Goal: Task Accomplishment & Management: Manage account settings

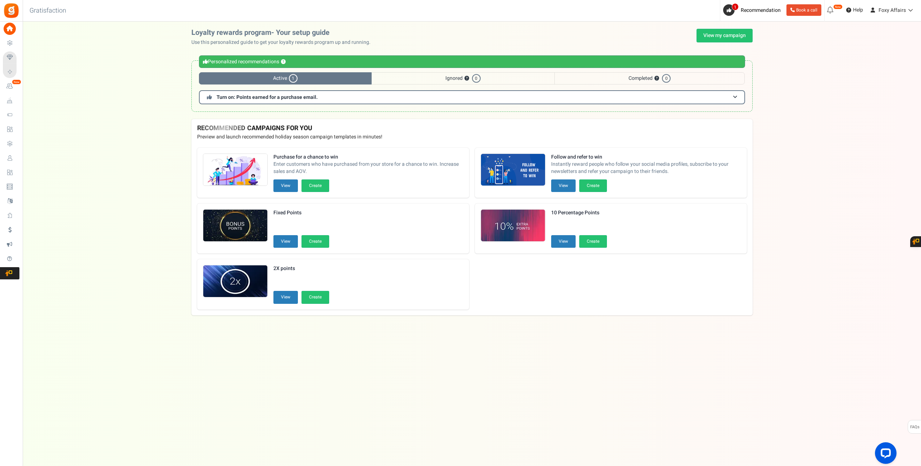
click at [827, 140] on div "Under maintenance we will be back soon We apologize for any inconvenience. The …" at bounding box center [472, 219] width 898 height 394
click at [722, 35] on link "View my campaign" at bounding box center [725, 36] width 56 height 14
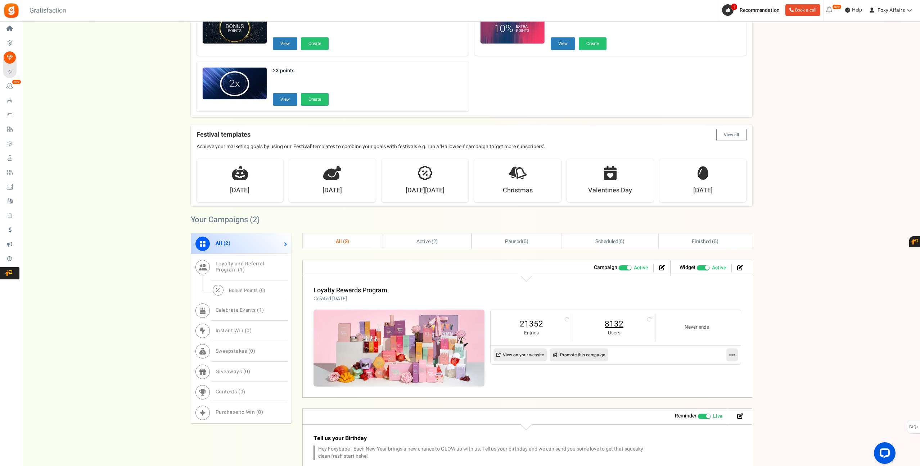
click at [616, 324] on link "8132" at bounding box center [614, 324] width 68 height 12
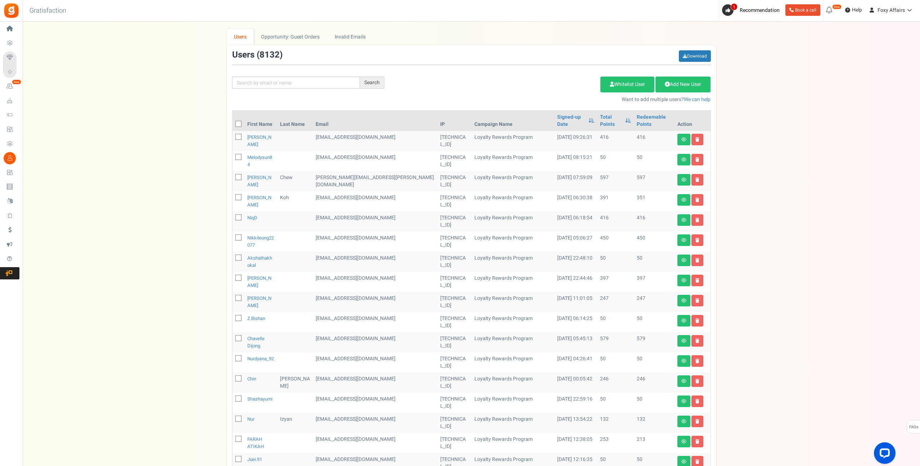
click at [819, 198] on div "We've rolled out a NEW FEATURE! convert potential guest orders to customers. Ch…" at bounding box center [471, 294] width 883 height 530
click at [310, 84] on input "text" at bounding box center [296, 83] width 128 height 12
paste input "[EMAIL_ADDRESS][DOMAIN_NAME]"
type input "[EMAIL_ADDRESS][DOMAIN_NAME]"
click at [381, 82] on div "Search" at bounding box center [372, 83] width 24 height 12
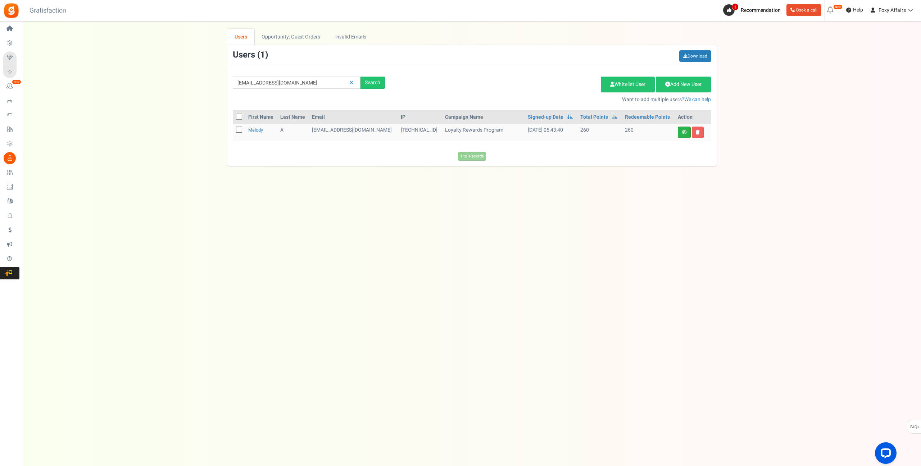
click at [680, 132] on link at bounding box center [684, 133] width 13 height 12
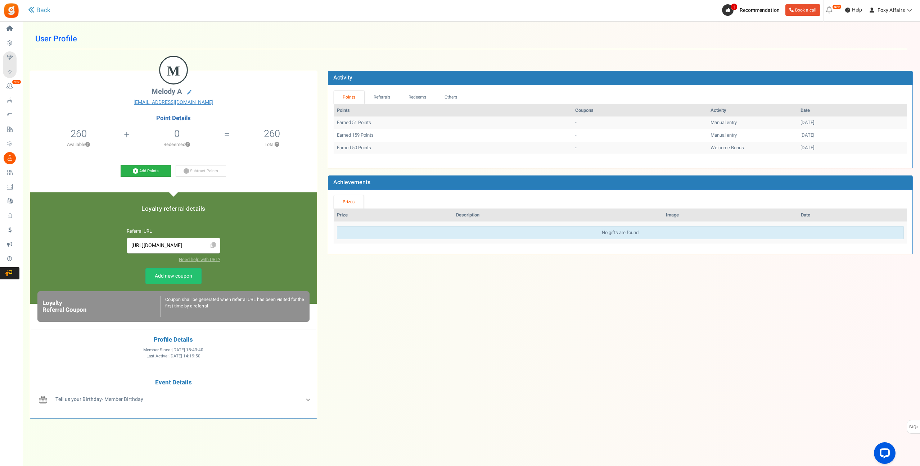
click at [133, 171] on icon at bounding box center [135, 170] width 5 height 5
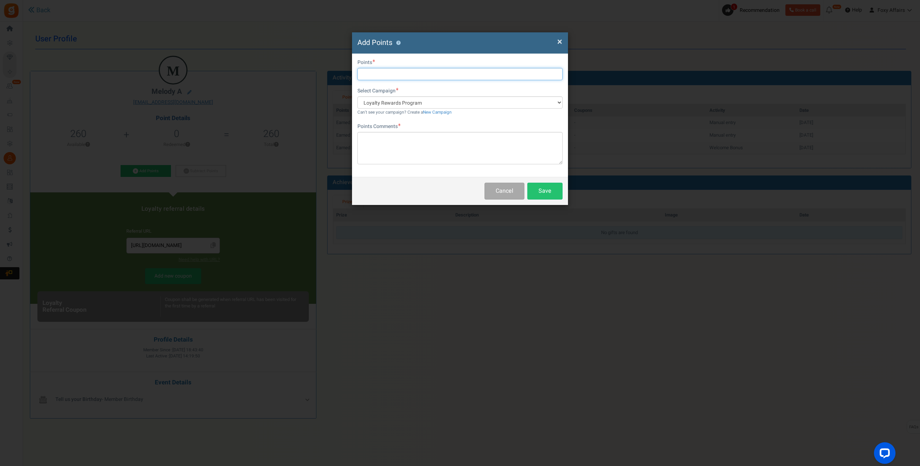
click at [384, 76] on input "text" at bounding box center [459, 74] width 205 height 12
type input "139"
click at [395, 137] on textarea at bounding box center [459, 148] width 205 height 32
type textarea "TikTok Order"
click at [552, 190] on button "Save" at bounding box center [544, 191] width 35 height 17
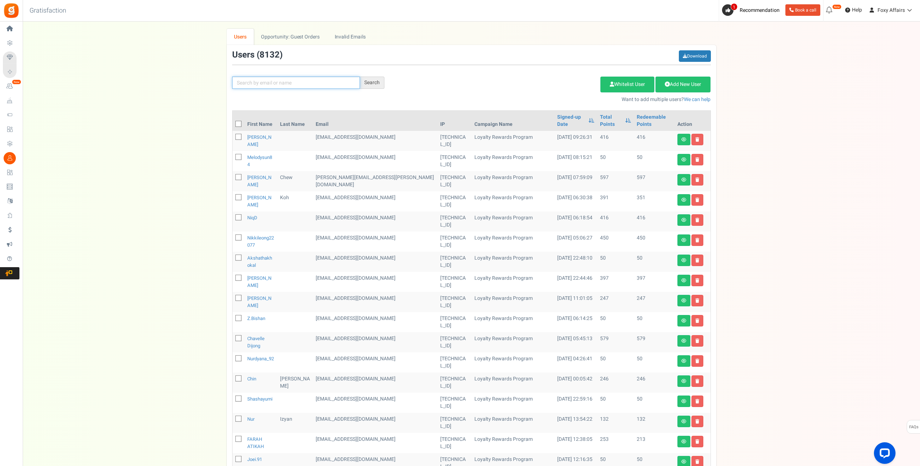
click at [327, 86] on input "text" at bounding box center [296, 83] width 128 height 12
paste input "[EMAIL_ADDRESS][DOMAIN_NAME]"
type input "[EMAIL_ADDRESS][DOMAIN_NAME]"
click at [373, 82] on div "Search" at bounding box center [372, 83] width 24 height 12
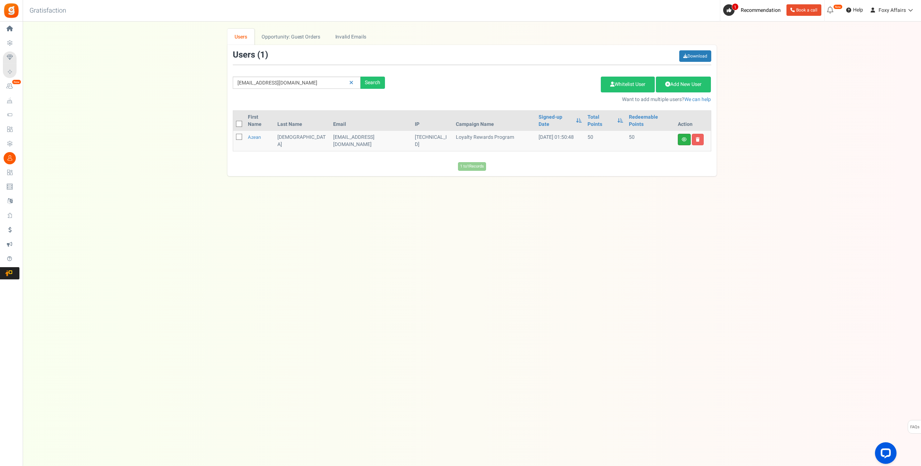
click at [685, 135] on link at bounding box center [684, 140] width 13 height 12
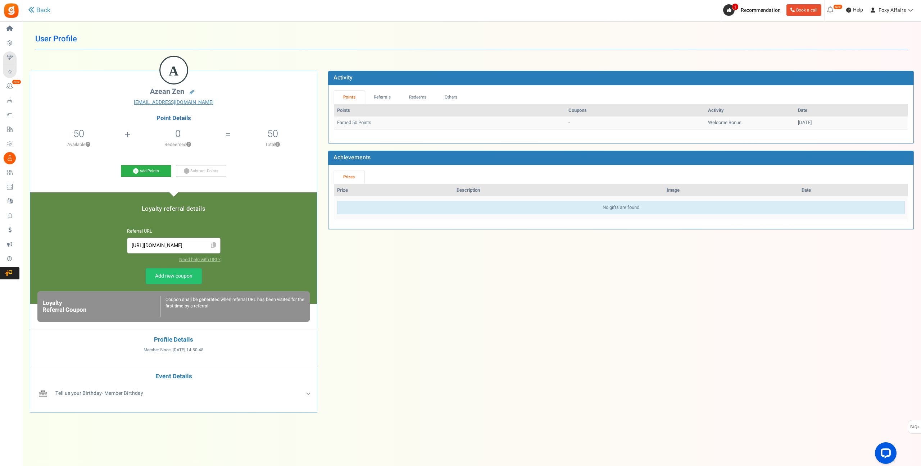
click at [137, 171] on icon at bounding box center [135, 170] width 5 height 5
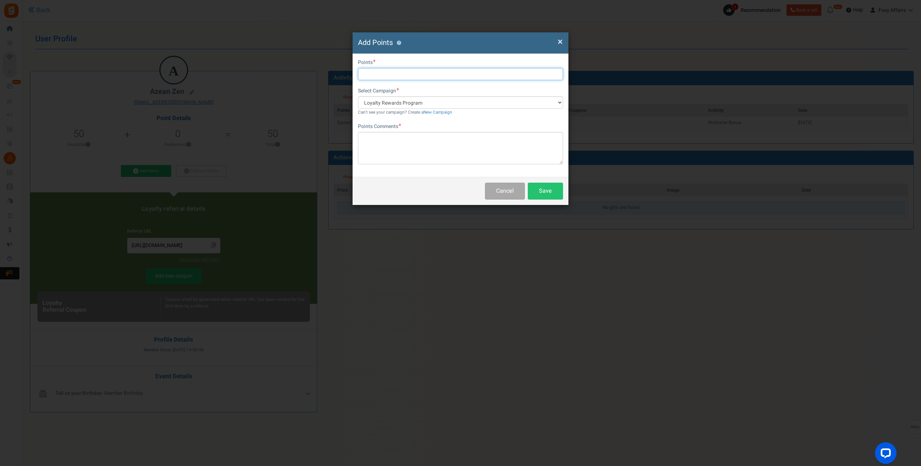
click at [381, 73] on input "text" at bounding box center [460, 74] width 205 height 12
type input "186"
click at [393, 147] on textarea at bounding box center [460, 148] width 205 height 32
type textarea "Shopee Order"
click at [552, 191] on button "Save" at bounding box center [545, 191] width 35 height 17
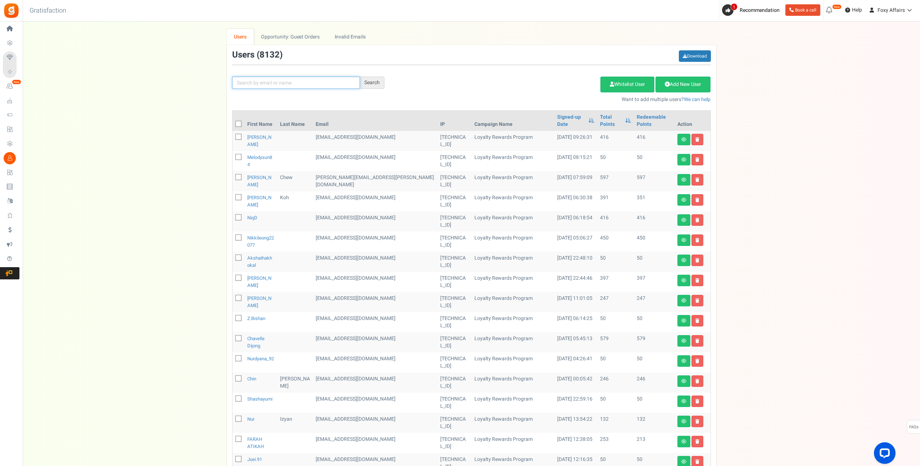
click at [327, 83] on input "text" at bounding box center [296, 83] width 128 height 12
paste input "[EMAIL_ADDRESS][DOMAIN_NAME]"
type input "[EMAIL_ADDRESS][DOMAIN_NAME]"
click at [372, 80] on div "Search" at bounding box center [372, 83] width 24 height 12
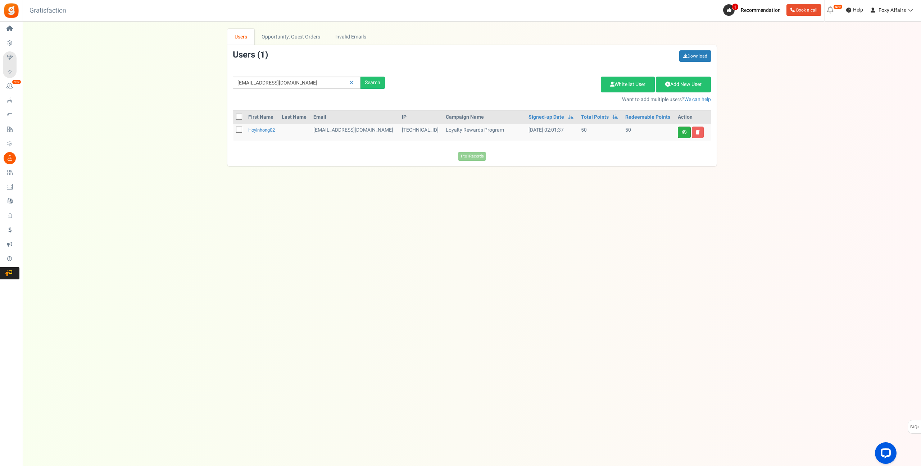
click at [682, 131] on icon at bounding box center [684, 132] width 5 height 4
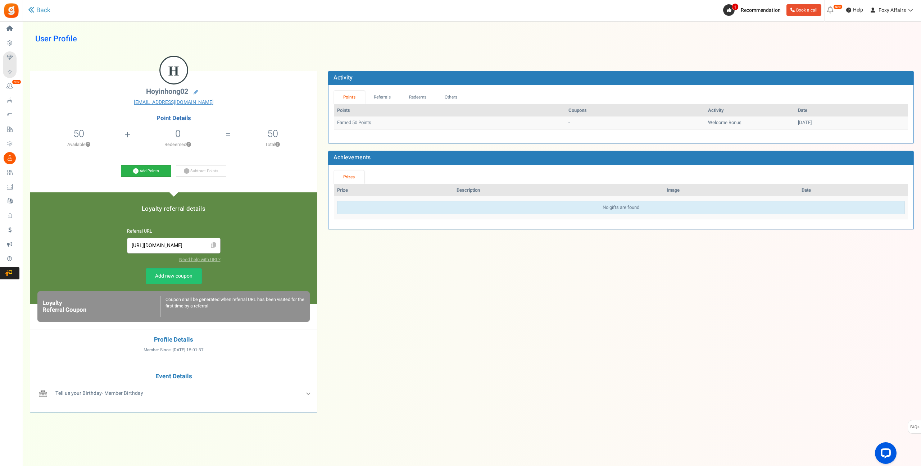
click at [138, 172] on link "Add Points" at bounding box center [146, 171] width 50 height 12
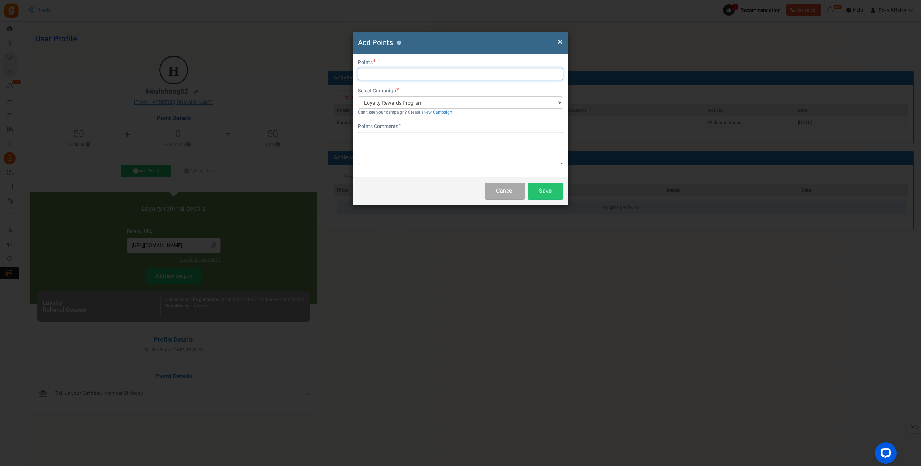
click at [448, 74] on input "text" at bounding box center [460, 74] width 205 height 12
type input "171"
click at [450, 139] on textarea at bounding box center [460, 148] width 205 height 32
type textarea "Shopee Order"
click at [554, 191] on button "Save" at bounding box center [545, 191] width 35 height 17
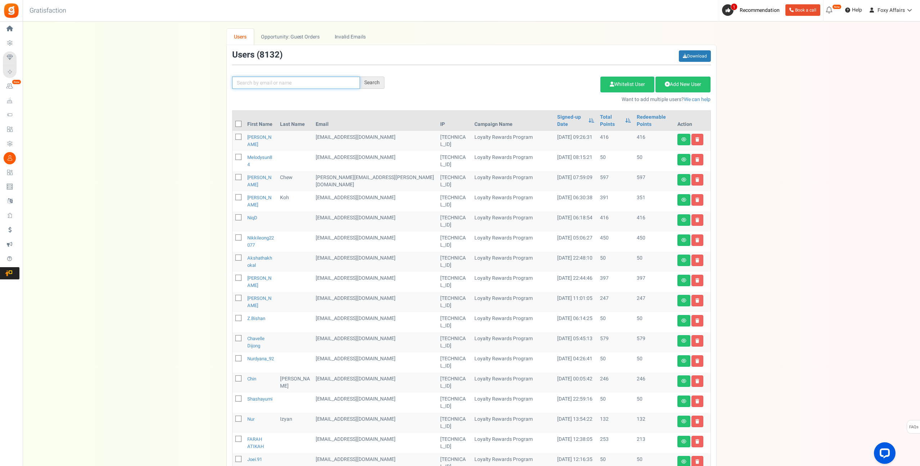
click at [339, 82] on input "text" at bounding box center [296, 83] width 128 height 12
paste input "[EMAIL_ADDRESS][DOMAIN_NAME]"
type input "[EMAIL_ADDRESS][DOMAIN_NAME]"
click at [380, 82] on div "Search" at bounding box center [372, 83] width 24 height 12
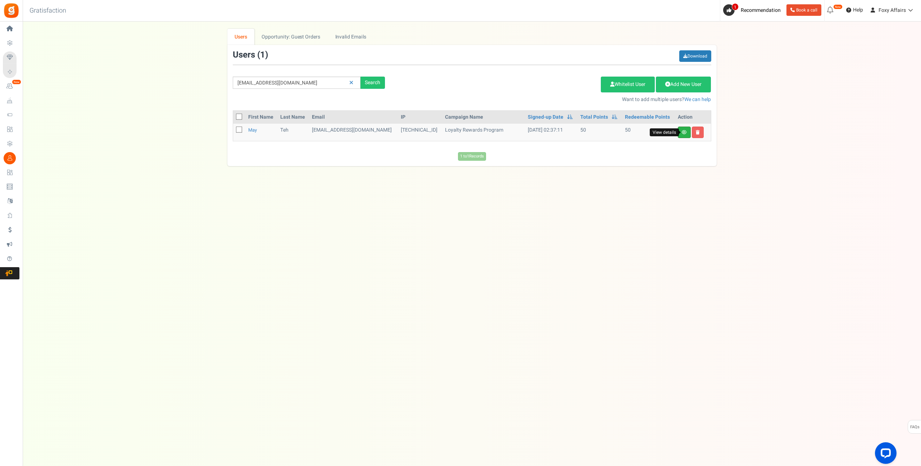
click at [683, 133] on icon at bounding box center [684, 132] width 5 height 4
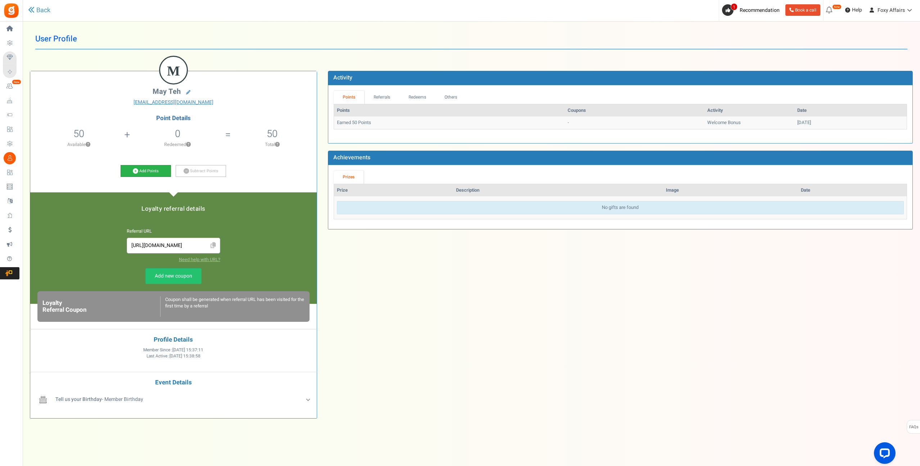
click at [134, 170] on icon at bounding box center [135, 170] width 5 height 5
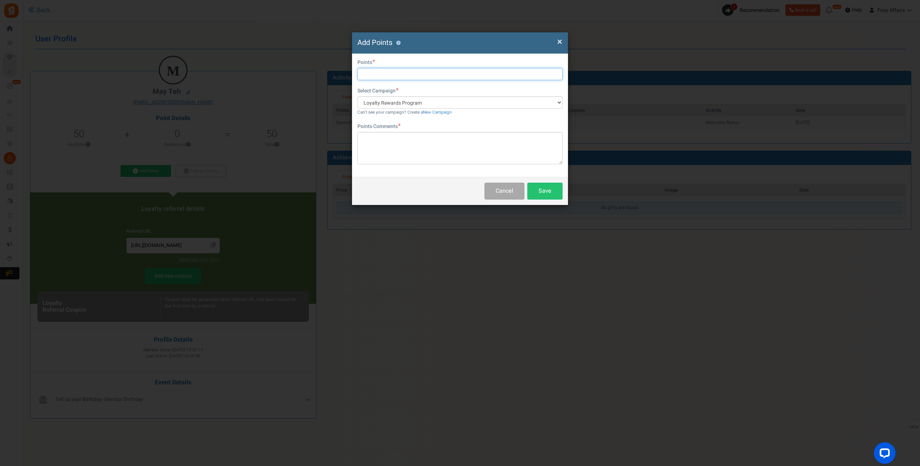
click at [396, 74] on input "text" at bounding box center [459, 74] width 205 height 12
type input "154"
click at [429, 164] on textarea at bounding box center [459, 148] width 205 height 32
type textarea "Shopee Order"
click at [542, 195] on button "Save" at bounding box center [544, 191] width 35 height 17
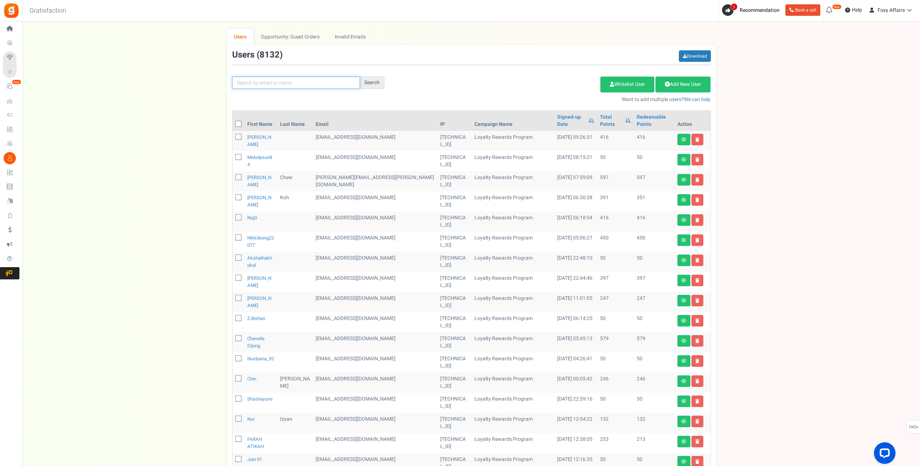
drag, startPoint x: 286, startPoint y: 86, endPoint x: 301, endPoint y: 86, distance: 15.1
click at [286, 86] on input "text" at bounding box center [296, 83] width 128 height 12
paste input "[EMAIL_ADDRESS][DOMAIN_NAME]"
type input "[EMAIL_ADDRESS][DOMAIN_NAME]"
click at [374, 84] on div "Search" at bounding box center [372, 83] width 24 height 12
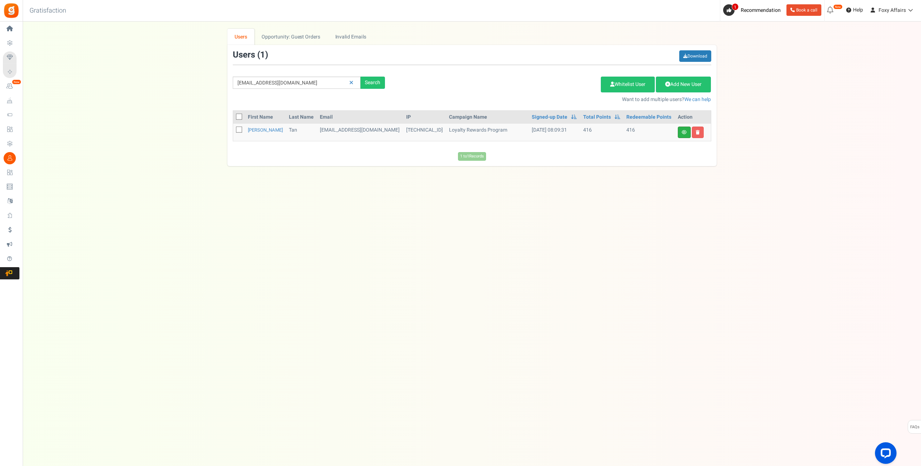
click at [685, 137] on link at bounding box center [684, 133] width 13 height 12
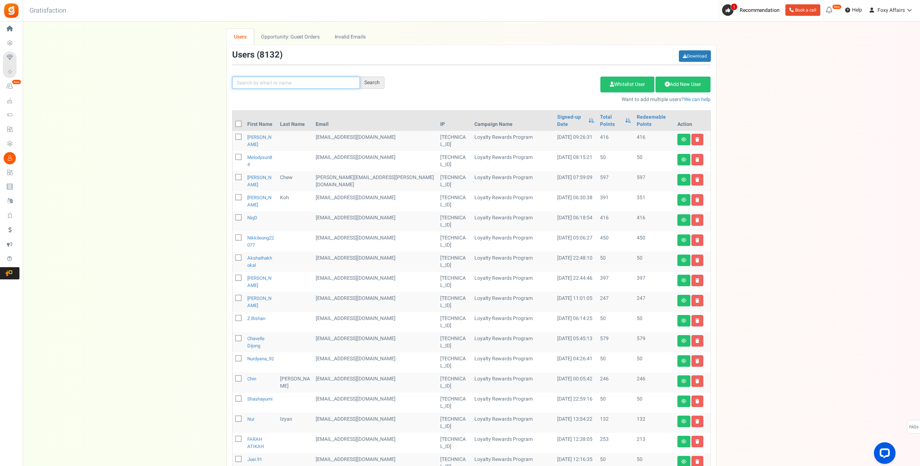
click at [272, 84] on input "text" at bounding box center [296, 83] width 128 height 12
paste input "[EMAIL_ADDRESS][DOMAIN_NAME]"
type input "[EMAIL_ADDRESS][DOMAIN_NAME]"
click at [370, 82] on div "Search" at bounding box center [372, 83] width 24 height 12
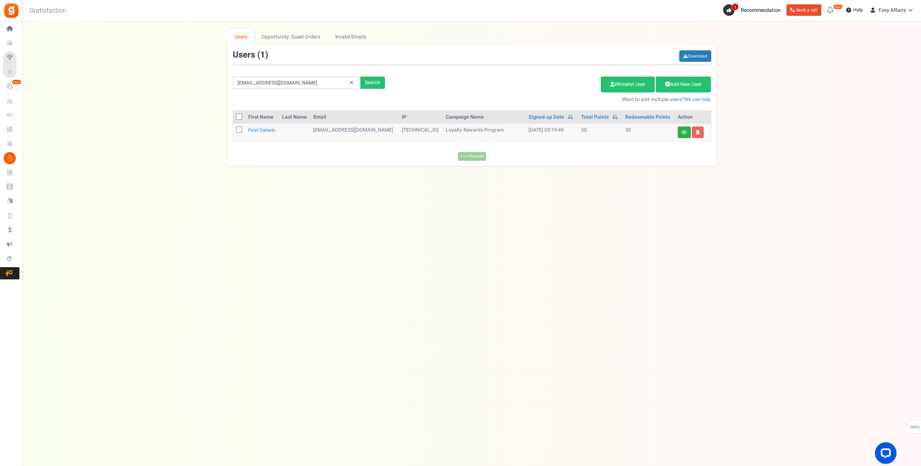
click at [689, 132] on link at bounding box center [684, 133] width 13 height 12
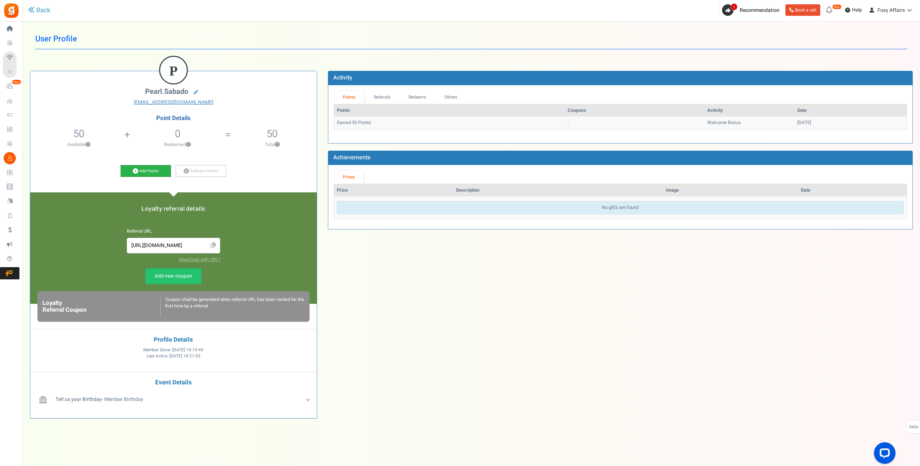
click at [133, 172] on icon at bounding box center [135, 170] width 5 height 5
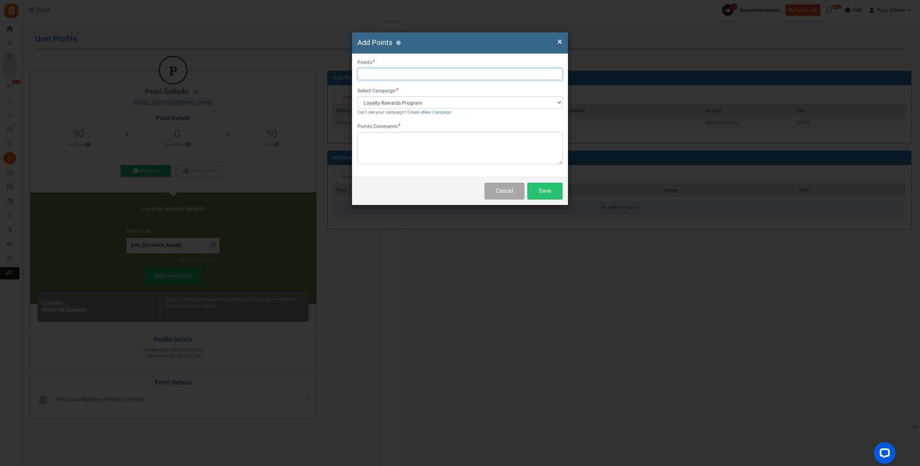
click at [388, 73] on input "text" at bounding box center [459, 74] width 205 height 12
type input "142"
click at [394, 132] on div "Points Comments Char(s) : 0 Allows basic HTML" at bounding box center [459, 143] width 205 height 41
click at [448, 151] on textarea at bounding box center [459, 148] width 205 height 32
type textarea "Shopee Order"
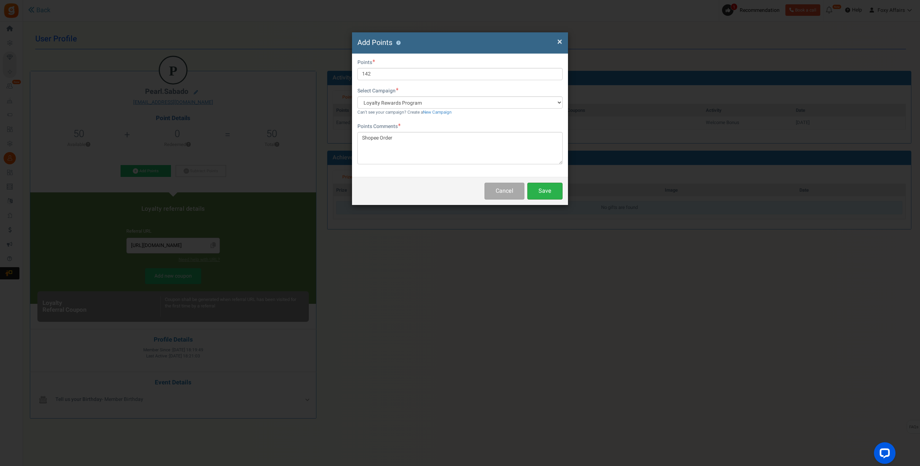
click at [554, 198] on button "Save" at bounding box center [544, 191] width 35 height 17
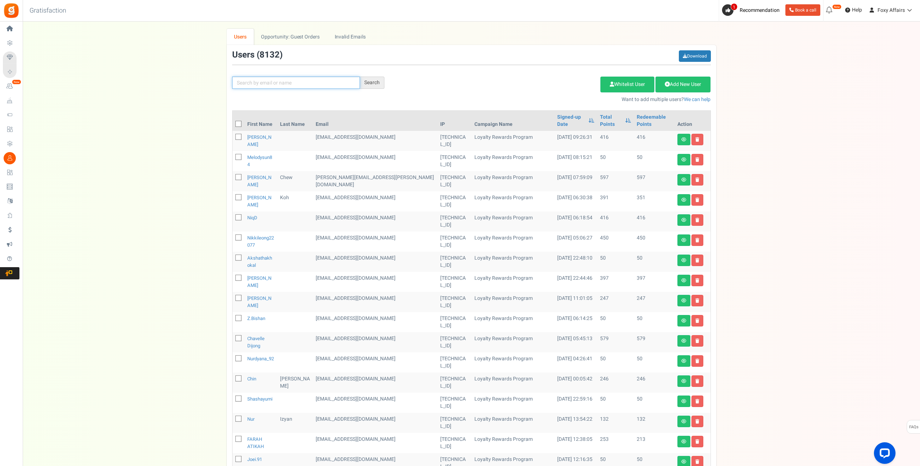
click at [271, 82] on input "text" at bounding box center [296, 83] width 128 height 12
paste input "[EMAIL_ADDRESS][DOMAIN_NAME]"
type input "[EMAIL_ADDRESS][DOMAIN_NAME]"
click at [375, 81] on div "Search" at bounding box center [372, 83] width 24 height 12
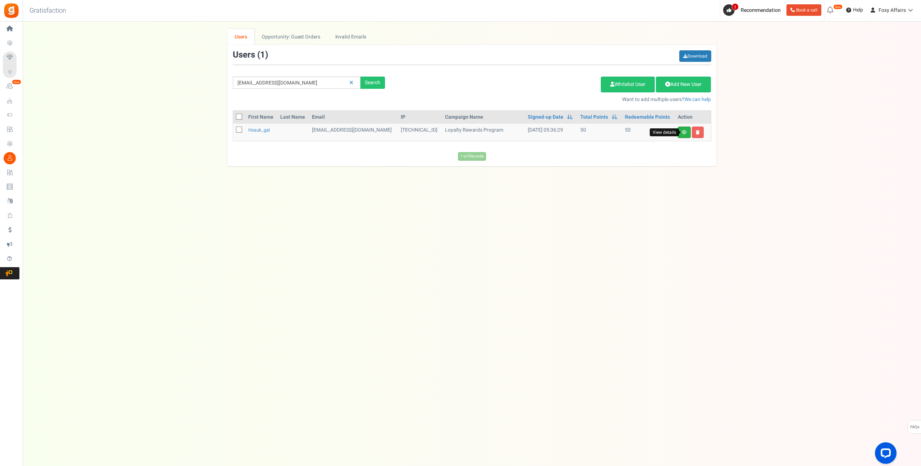
click at [685, 133] on icon at bounding box center [684, 132] width 5 height 4
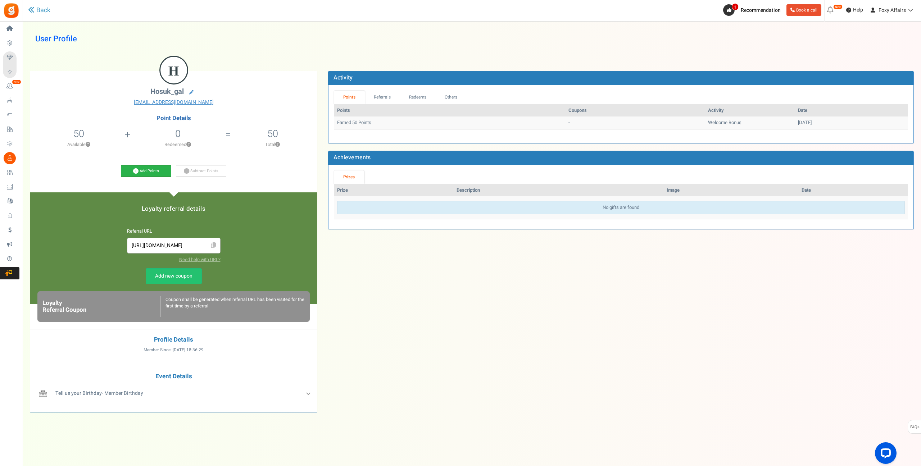
click at [144, 168] on link "Add Points" at bounding box center [146, 171] width 50 height 12
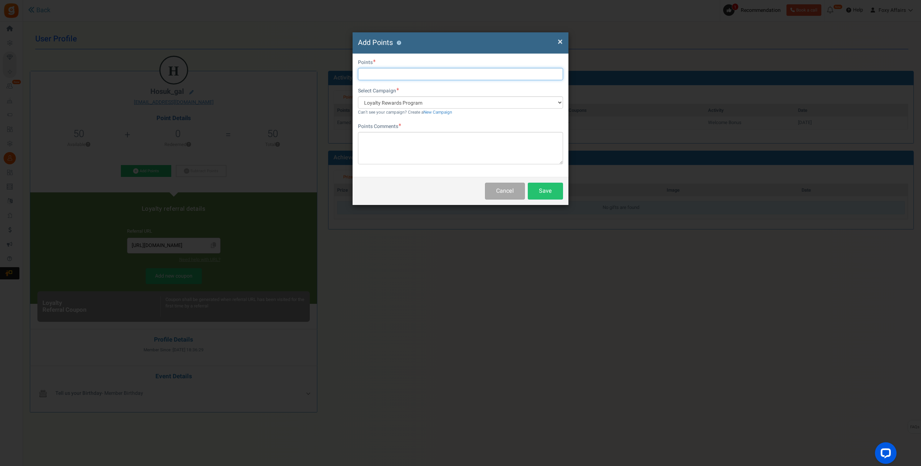
click at [409, 74] on input "text" at bounding box center [460, 74] width 205 height 12
type input "152"
click at [384, 145] on textarea at bounding box center [460, 148] width 205 height 32
type textarea "Shopee Order"
click at [553, 191] on button "Save" at bounding box center [545, 191] width 35 height 17
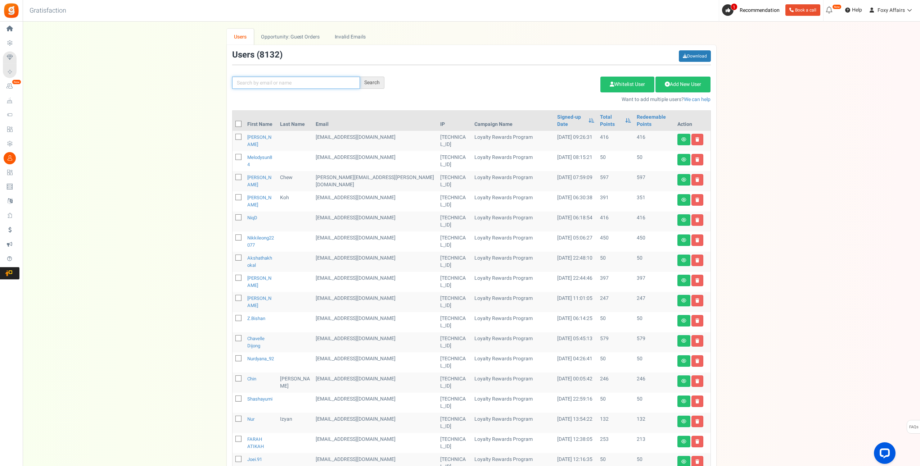
click at [267, 87] on input "text" at bounding box center [296, 83] width 128 height 12
paste input "[EMAIL_ADDRESS][DOMAIN_NAME]"
type input "[EMAIL_ADDRESS][DOMAIN_NAME]"
click at [373, 81] on div "Search" at bounding box center [372, 83] width 24 height 12
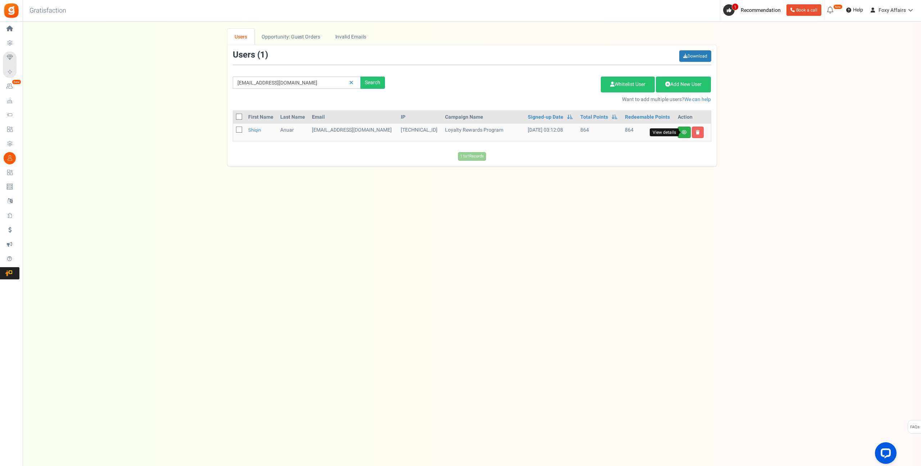
click at [683, 132] on icon at bounding box center [684, 132] width 5 height 4
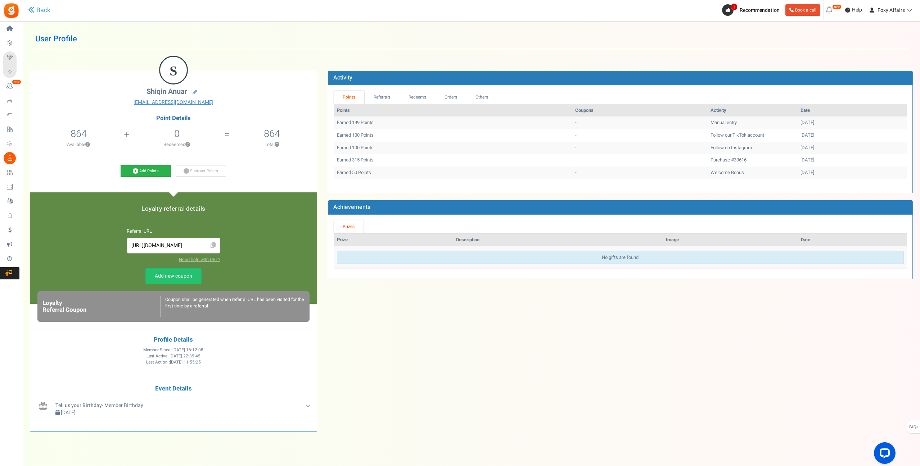
click at [137, 169] on icon at bounding box center [135, 170] width 5 height 5
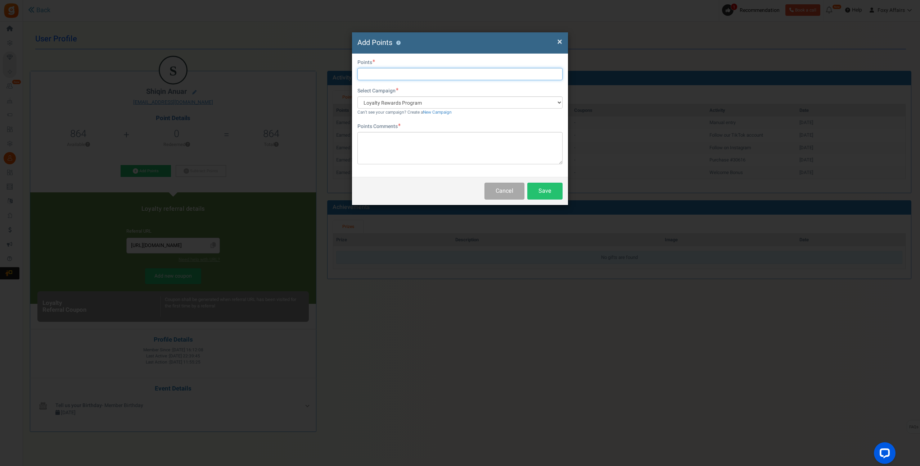
click at [451, 73] on input "text" at bounding box center [459, 74] width 205 height 12
type input "182"
click at [404, 146] on textarea at bounding box center [459, 148] width 205 height 32
type textarea "Shopee Order"
click at [542, 188] on button "Save" at bounding box center [544, 191] width 35 height 17
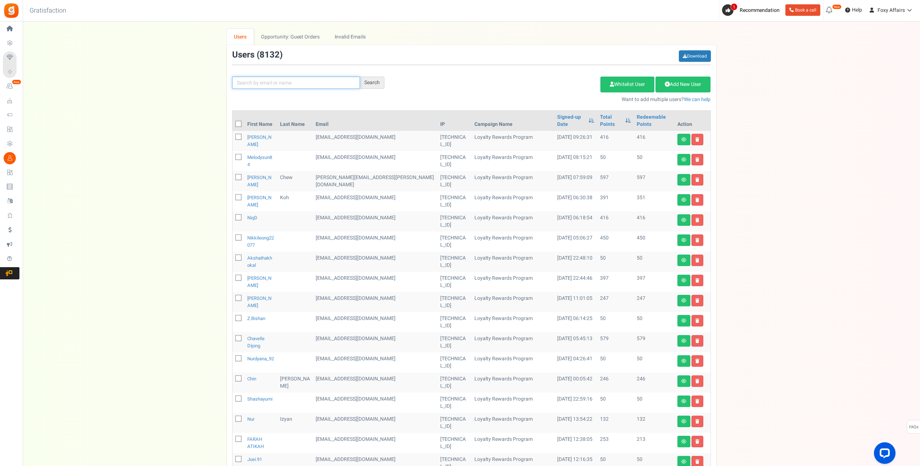
click at [303, 80] on input "text" at bounding box center [296, 83] width 128 height 12
paste input "[EMAIL_ADDRESS][DOMAIN_NAME]"
type input "[EMAIL_ADDRESS][DOMAIN_NAME]"
click at [377, 84] on div "Search" at bounding box center [372, 83] width 24 height 12
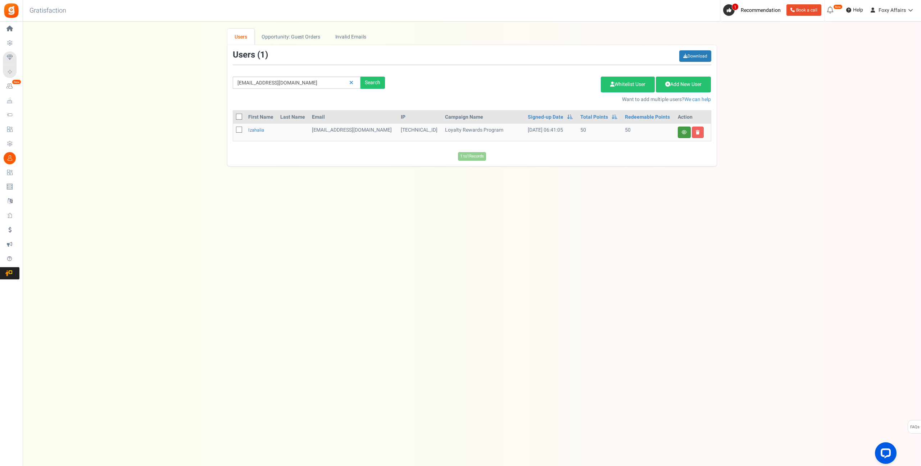
click at [686, 131] on icon at bounding box center [684, 132] width 5 height 4
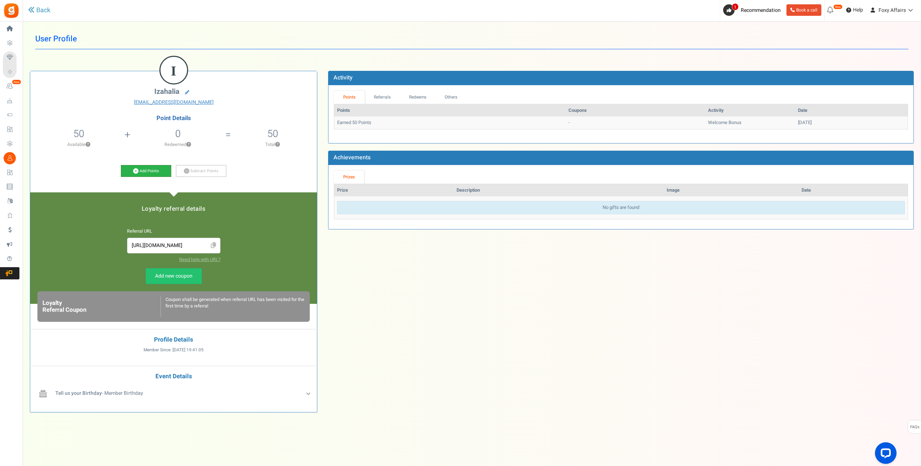
click at [134, 170] on icon at bounding box center [135, 170] width 5 height 5
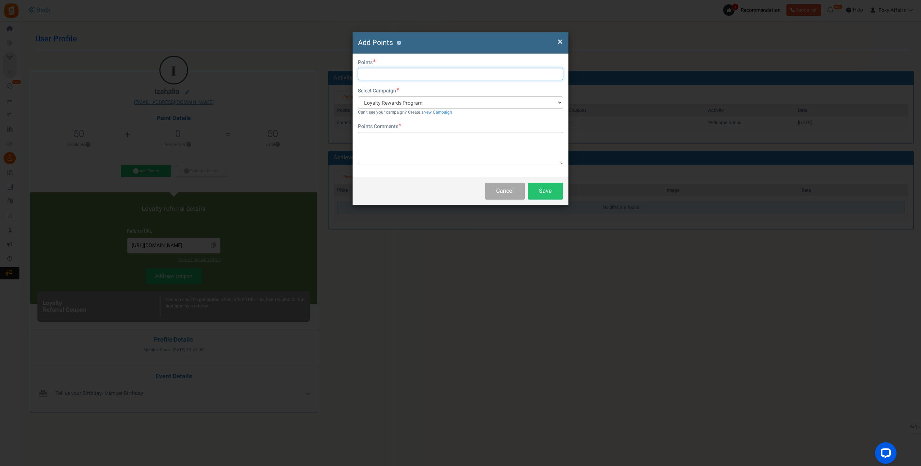
click at [415, 76] on input "text" at bounding box center [460, 74] width 205 height 12
type input "233"
click at [413, 140] on textarea at bounding box center [460, 148] width 205 height 32
type textarea "Shopee Order"
click at [531, 186] on button "Save" at bounding box center [545, 191] width 35 height 17
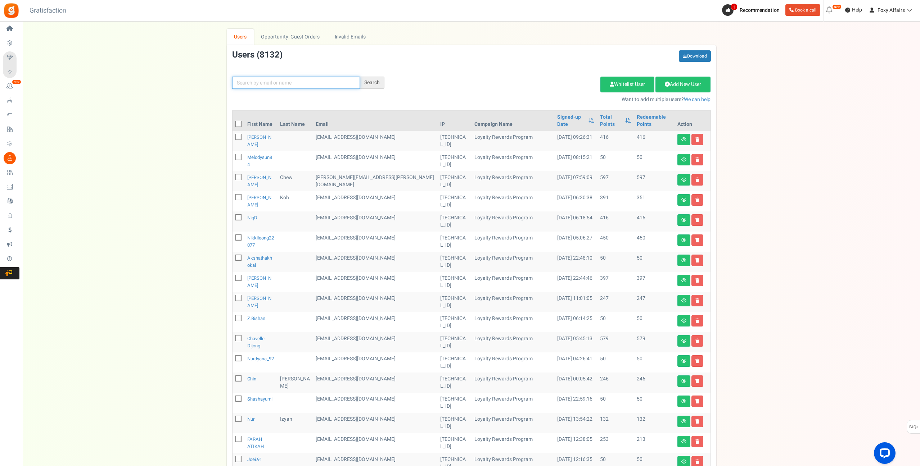
click at [314, 80] on input "text" at bounding box center [296, 83] width 128 height 12
paste input "[EMAIL_ADDRESS][DOMAIN_NAME]"
type input "[EMAIL_ADDRESS][DOMAIN_NAME]"
click at [371, 81] on div "Search" at bounding box center [372, 83] width 24 height 12
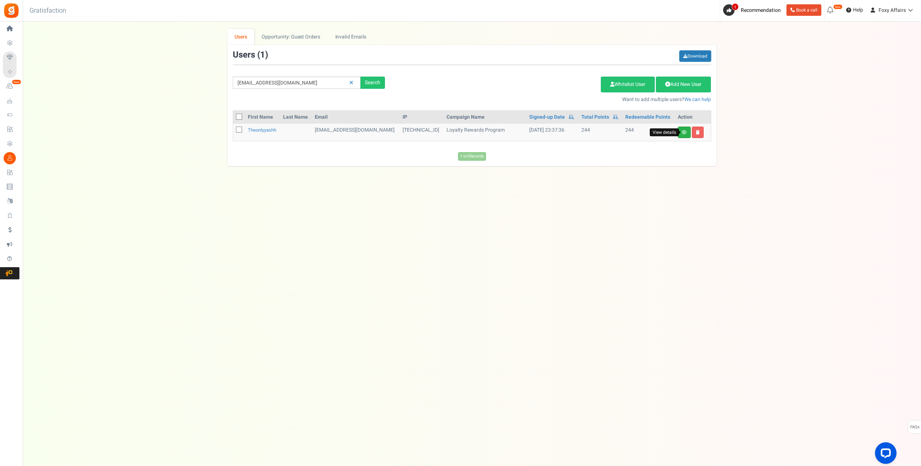
click at [684, 131] on icon at bounding box center [684, 132] width 5 height 4
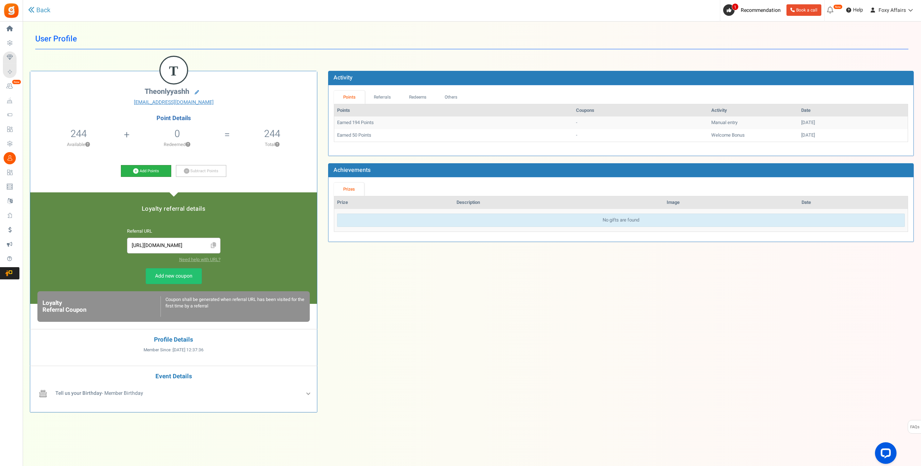
click at [137, 171] on icon at bounding box center [135, 170] width 5 height 5
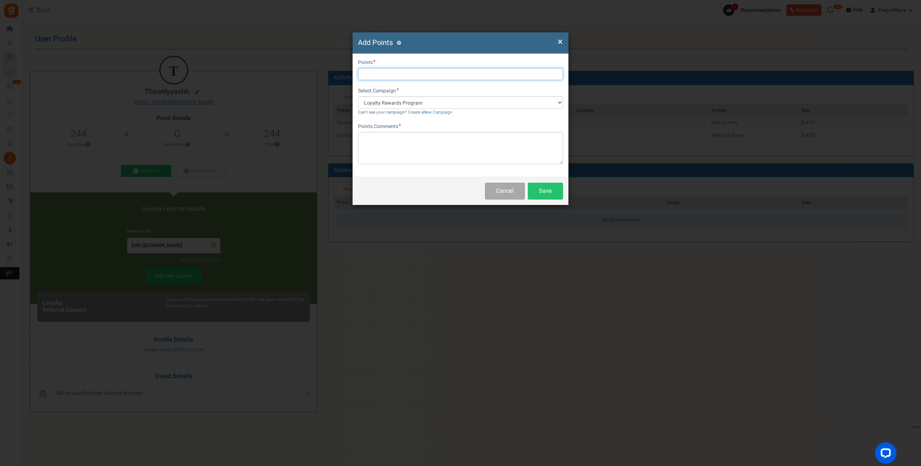
click at [386, 71] on input "text" at bounding box center [460, 74] width 205 height 12
type input "443"
click at [407, 142] on textarea at bounding box center [460, 148] width 205 height 32
type textarea "Shopee Or"
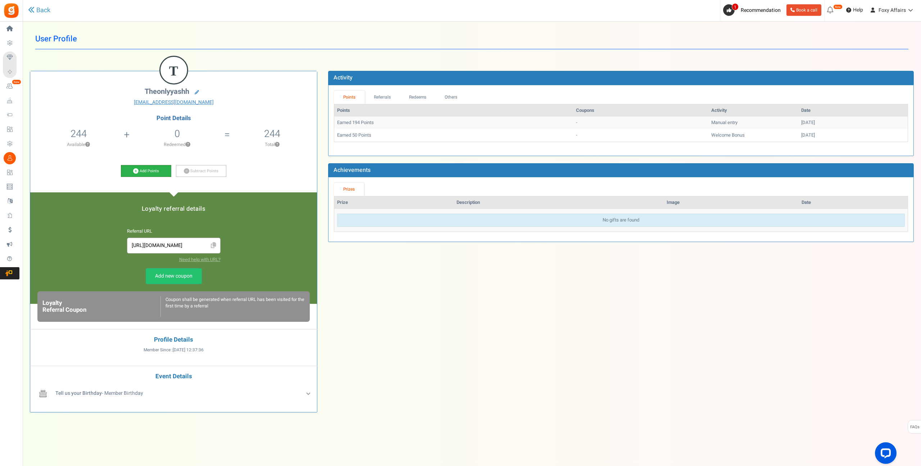
click at [144, 171] on link "Add Points" at bounding box center [146, 171] width 50 height 12
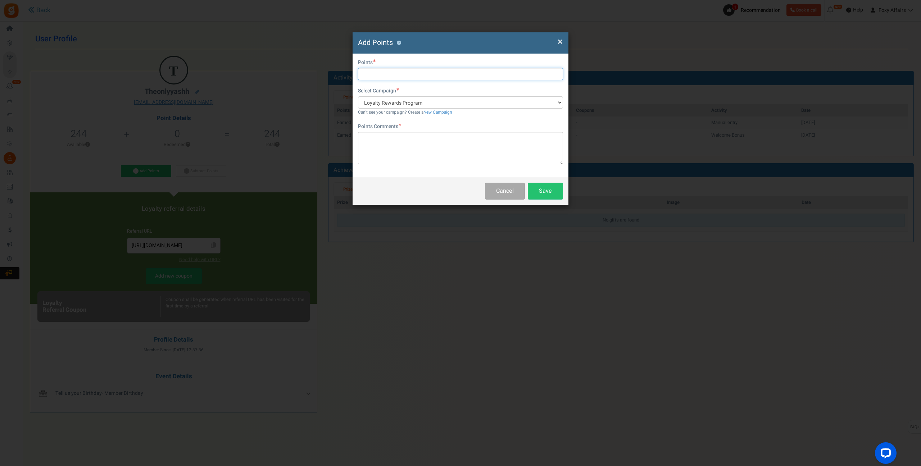
click at [391, 70] on input "text" at bounding box center [460, 74] width 205 height 12
type input "443"
click at [391, 151] on textarea at bounding box center [460, 148] width 205 height 32
type textarea "Shopee Order"
click at [536, 189] on button "Save" at bounding box center [545, 191] width 35 height 17
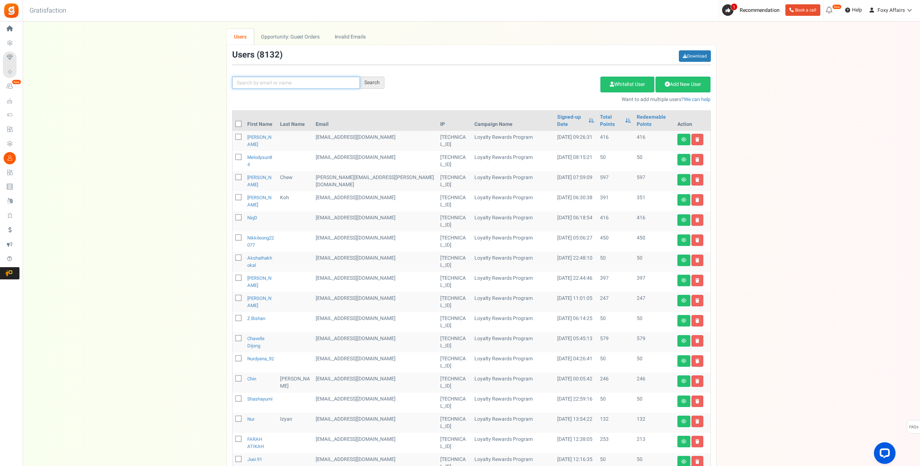
click at [298, 86] on input "text" at bounding box center [296, 83] width 128 height 12
paste input "[EMAIL_ADDRESS][DOMAIN_NAME]"
type input "[EMAIL_ADDRESS][DOMAIN_NAME]"
click at [375, 81] on div "Search" at bounding box center [372, 83] width 24 height 12
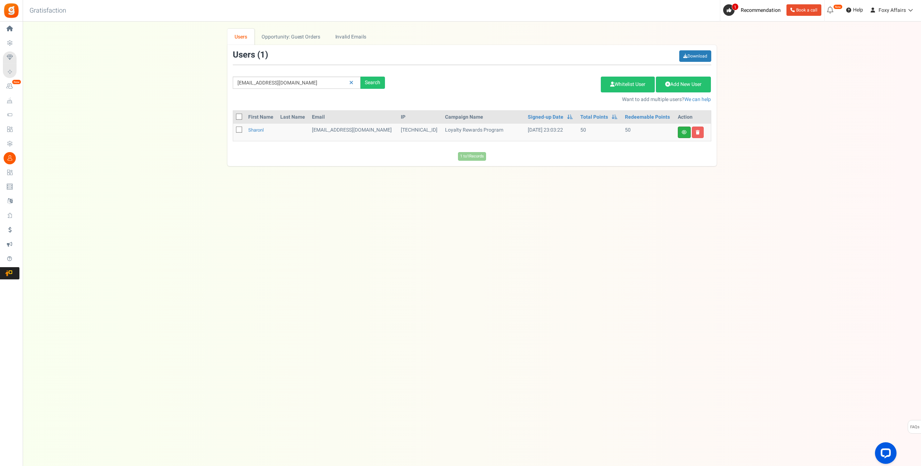
click at [681, 135] on link at bounding box center [684, 133] width 13 height 12
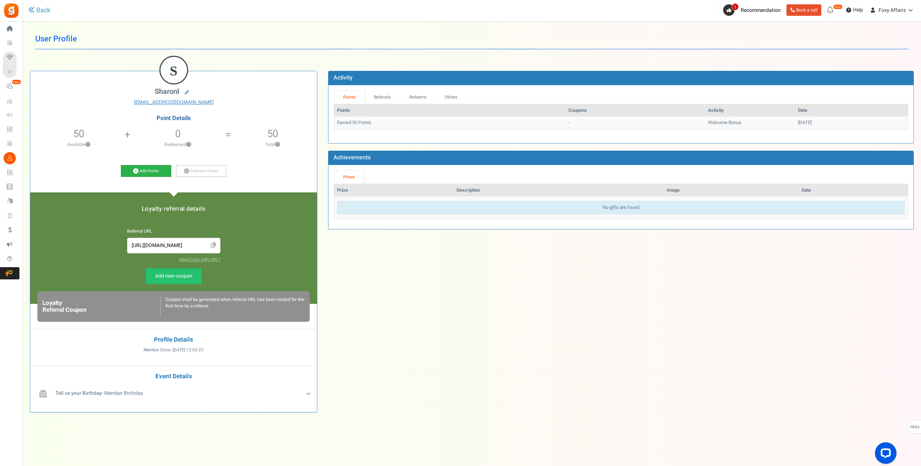
click at [135, 172] on icon at bounding box center [135, 170] width 5 height 5
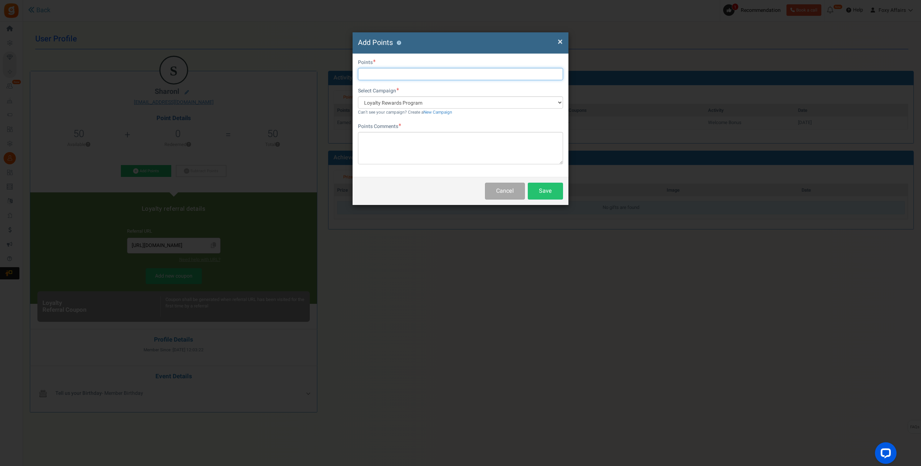
click at [410, 76] on input "text" at bounding box center [460, 74] width 205 height 12
type input "186"
click at [430, 144] on textarea at bounding box center [460, 148] width 205 height 32
type textarea "TikTok Order"
click at [539, 190] on button "Save" at bounding box center [545, 191] width 35 height 17
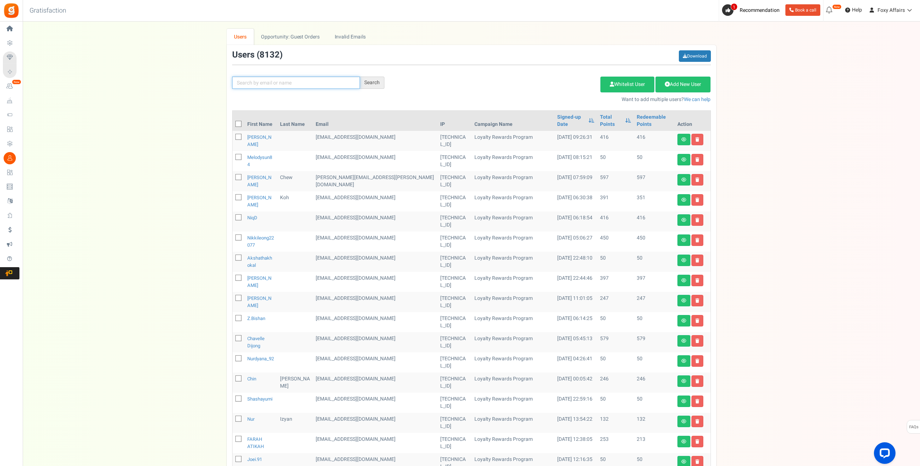
click at [349, 83] on input "text" at bounding box center [296, 83] width 128 height 12
paste input "[EMAIL_ADDRESS][DOMAIN_NAME]"
click at [371, 81] on div "Search" at bounding box center [372, 83] width 24 height 12
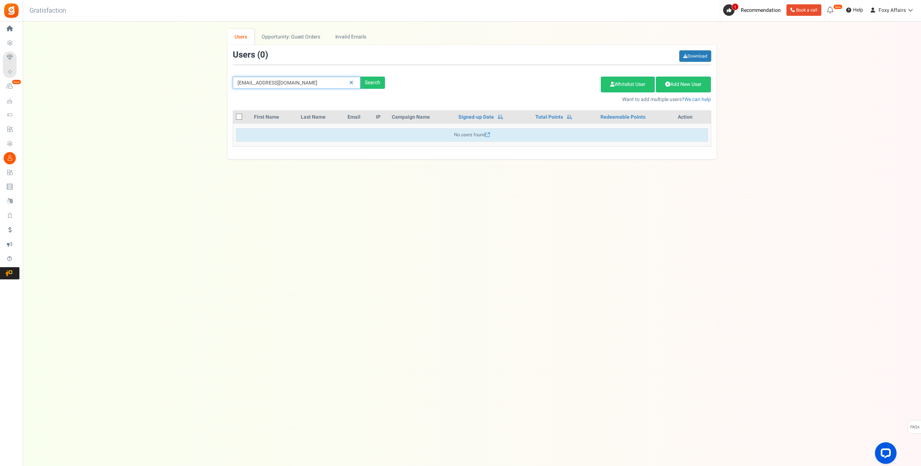
drag, startPoint x: 247, startPoint y: 85, endPoint x: 227, endPoint y: 83, distance: 20.2
click at [227, 84] on div "[EMAIL_ADDRESS][DOMAIN_NAME] Search" at bounding box center [308, 83] width 163 height 12
click at [373, 86] on div "Search" at bounding box center [373, 83] width 24 height 12
drag, startPoint x: 302, startPoint y: 83, endPoint x: 293, endPoint y: 83, distance: 9.7
click at [293, 83] on input "[EMAIL_ADDRESS][DOMAIN_NAME]" at bounding box center [297, 83] width 128 height 12
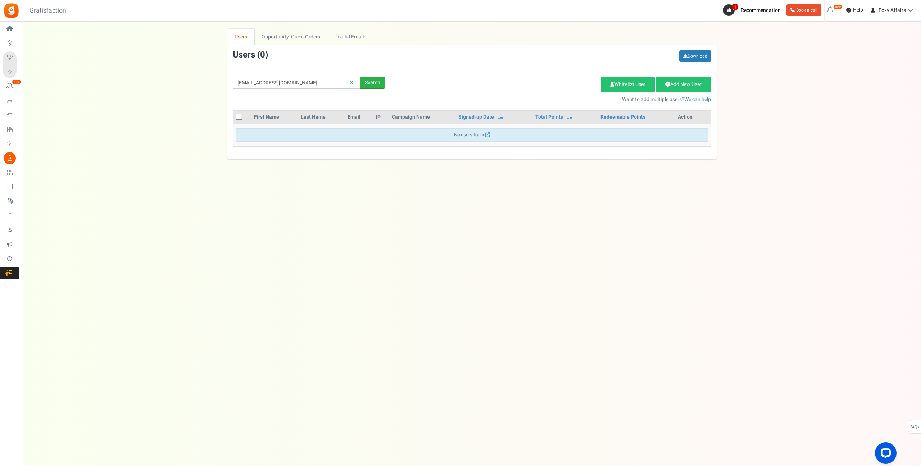
click at [370, 83] on div "Search" at bounding box center [373, 83] width 24 height 12
click at [372, 82] on div "Search" at bounding box center [373, 83] width 24 height 12
click at [326, 85] on input "[EMAIL_ADDRESS][DOMAIN_NAME]" at bounding box center [297, 83] width 128 height 12
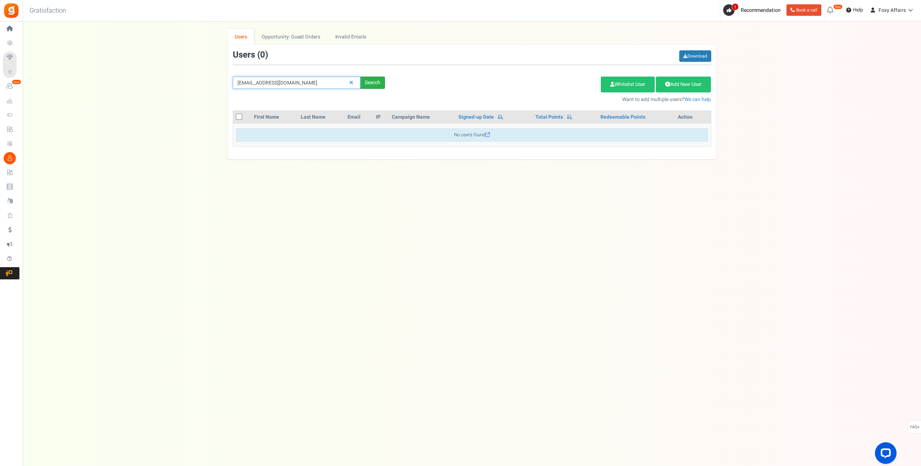
paste input "[EMAIL_ADDRESS]"
type input "[EMAIL_ADDRESS][DOMAIN_NAME]"
click at [367, 82] on div "Search" at bounding box center [373, 83] width 24 height 12
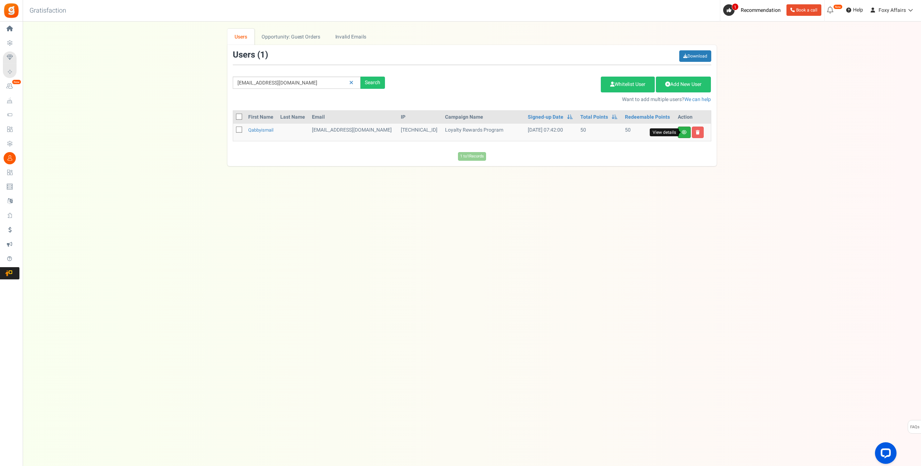
click at [682, 131] on icon at bounding box center [684, 132] width 5 height 4
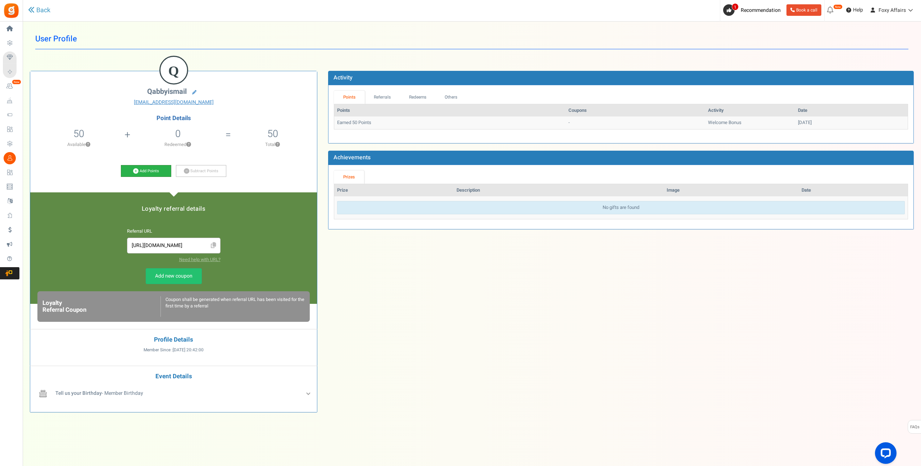
click at [133, 171] on icon at bounding box center [135, 170] width 5 height 5
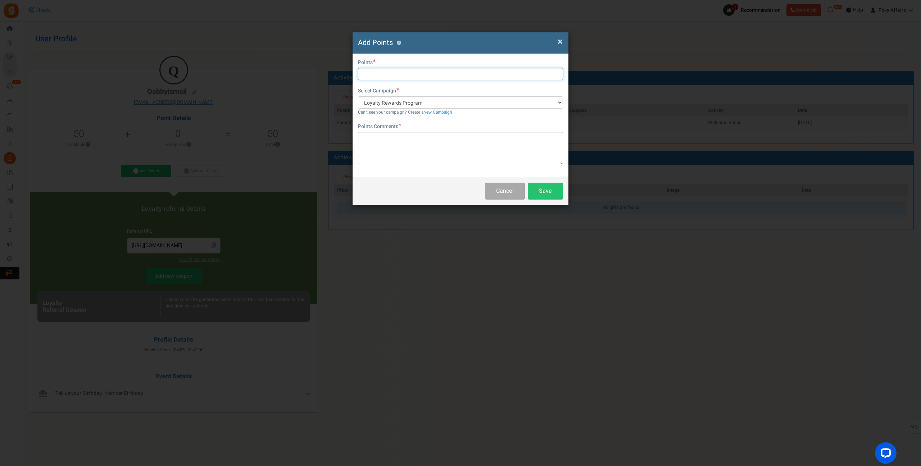
click at [399, 72] on input "text" at bounding box center [460, 74] width 205 height 12
type input "162"
click at [399, 154] on textarea at bounding box center [460, 148] width 205 height 32
type textarea "TikTok Order"
click at [539, 189] on button "Save" at bounding box center [545, 191] width 35 height 17
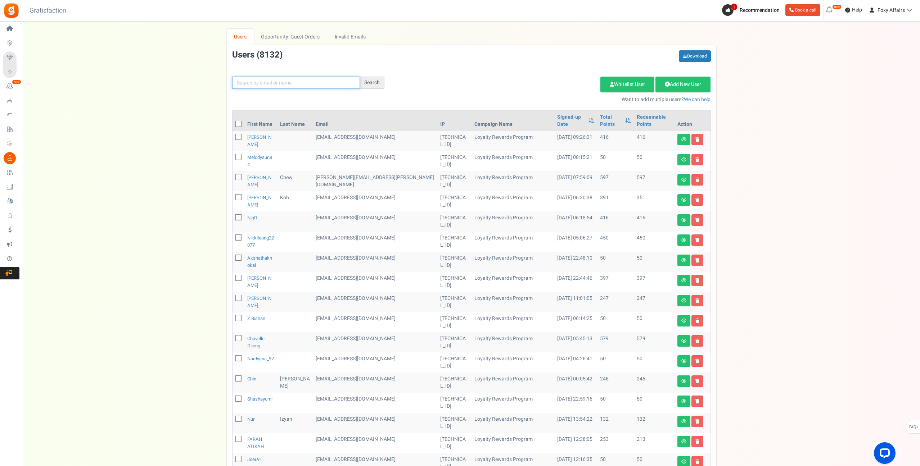
click at [298, 82] on input "text" at bounding box center [296, 83] width 128 height 12
paste input "[EMAIL_ADDRESS][DOMAIN_NAME]"
type input "[EMAIL_ADDRESS][DOMAIN_NAME]"
click at [375, 82] on div "Search" at bounding box center [372, 83] width 24 height 12
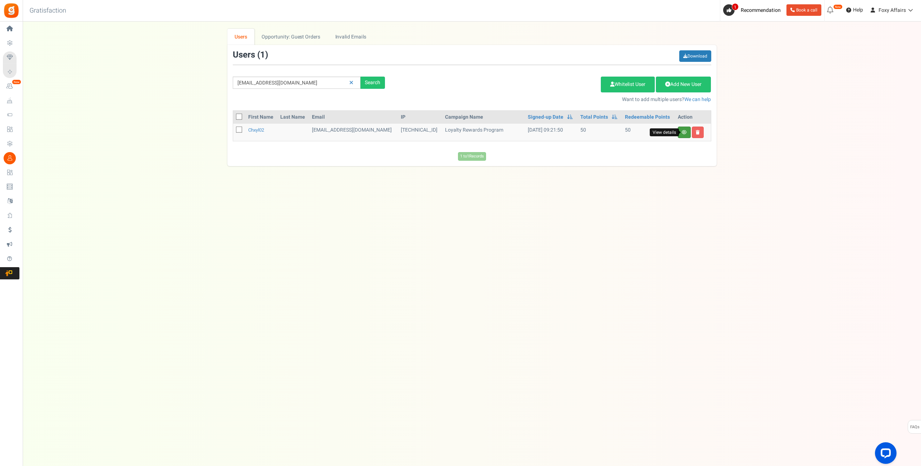
drag, startPoint x: 684, startPoint y: 132, endPoint x: 665, endPoint y: 116, distance: 25.8
click at [684, 132] on icon at bounding box center [684, 132] width 5 height 4
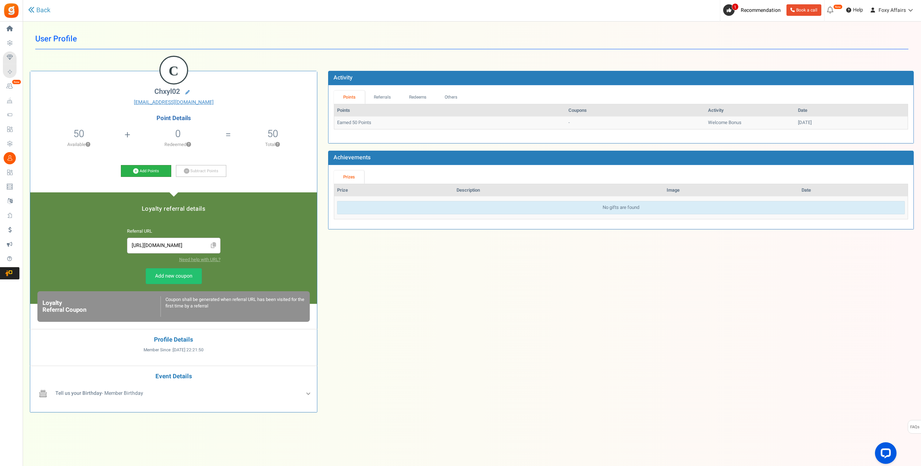
click at [135, 170] on icon at bounding box center [135, 170] width 5 height 5
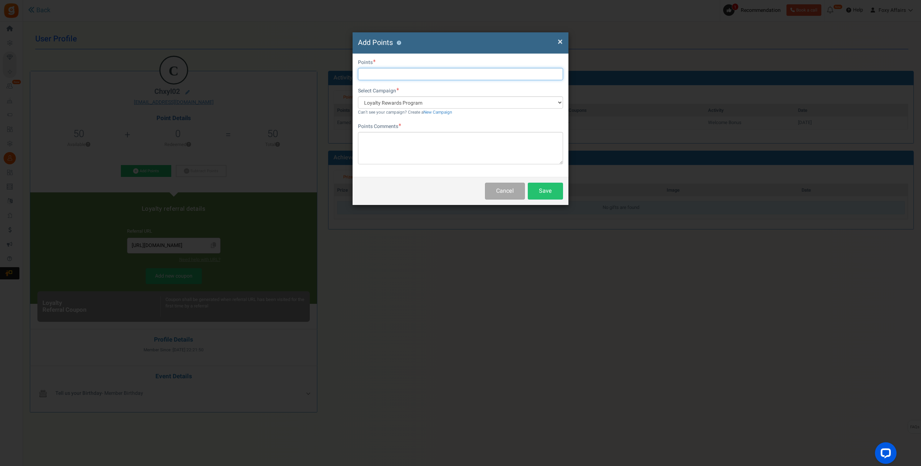
click at [420, 78] on input "text" at bounding box center [460, 74] width 205 height 12
type input "169"
click at [412, 145] on textarea at bounding box center [460, 148] width 205 height 32
type textarea "TikTok Order"
drag, startPoint x: 551, startPoint y: 192, endPoint x: 552, endPoint y: 180, distance: 12.2
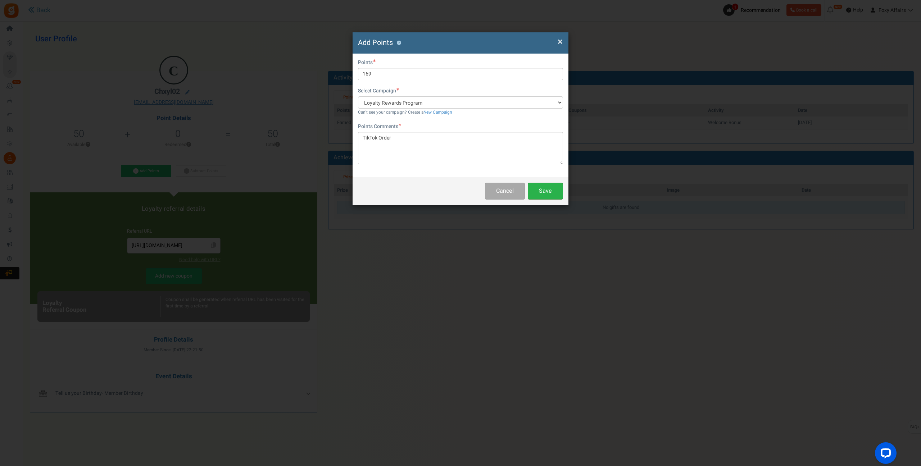
click at [551, 192] on button "Save" at bounding box center [545, 191] width 35 height 17
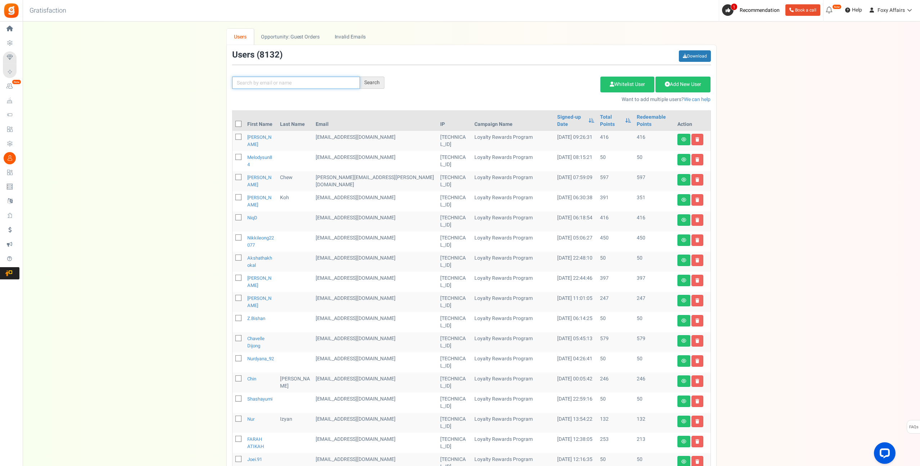
click at [327, 82] on input "text" at bounding box center [296, 83] width 128 height 12
paste input "[EMAIL_ADDRESS][DOMAIN_NAME]"
type input "[EMAIL_ADDRESS][DOMAIN_NAME]"
click at [366, 82] on div "Search" at bounding box center [372, 83] width 24 height 12
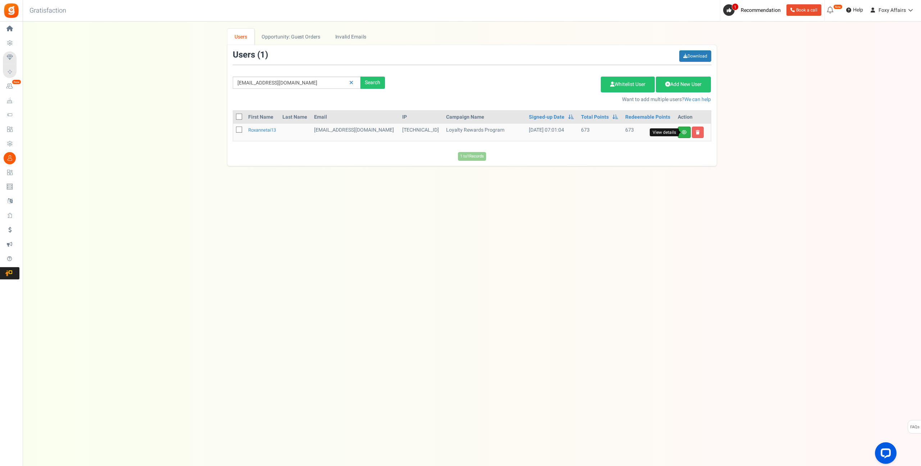
click at [685, 132] on icon at bounding box center [684, 132] width 5 height 4
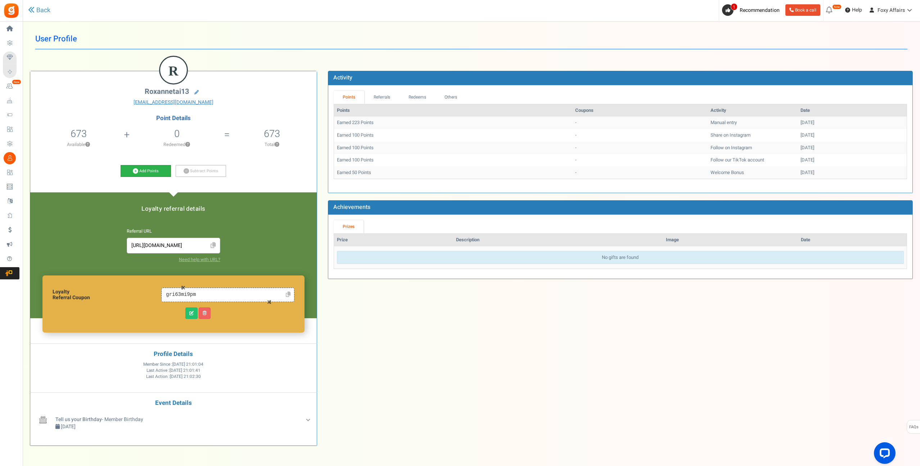
click at [133, 171] on icon at bounding box center [135, 170] width 5 height 5
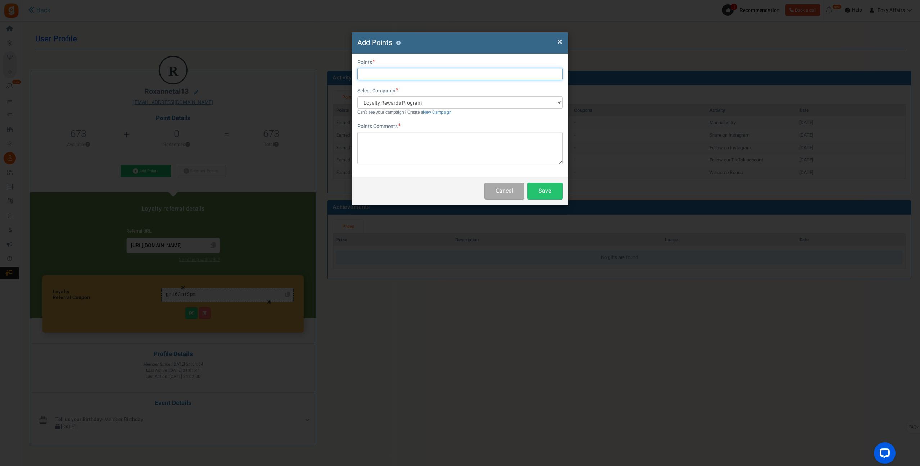
click at [380, 77] on input "text" at bounding box center [459, 74] width 205 height 12
type input "369"
click at [423, 139] on textarea at bounding box center [459, 148] width 205 height 32
type textarea "Shopee Order"
click at [539, 189] on button "Save" at bounding box center [544, 191] width 35 height 17
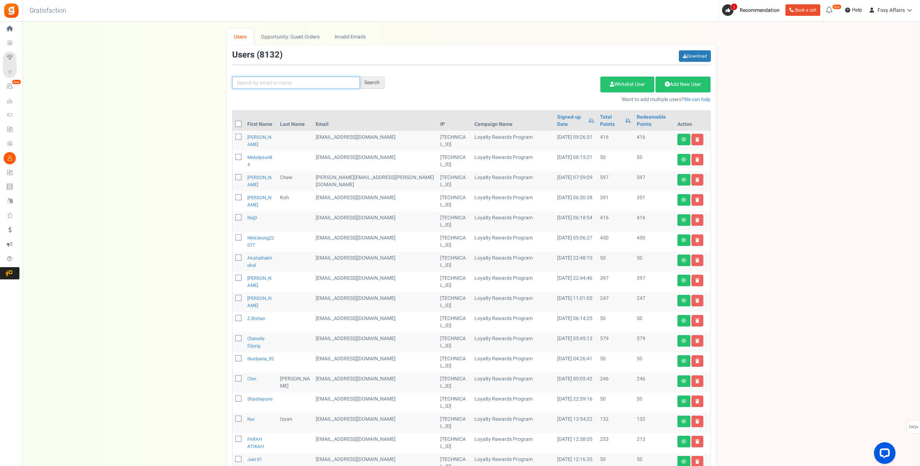
click at [296, 83] on input "text" at bounding box center [296, 83] width 128 height 12
paste input "[EMAIL_ADDRESS][DOMAIN_NAME]"
type input "[EMAIL_ADDRESS][DOMAIN_NAME]"
click at [371, 83] on div "Search" at bounding box center [372, 83] width 24 height 12
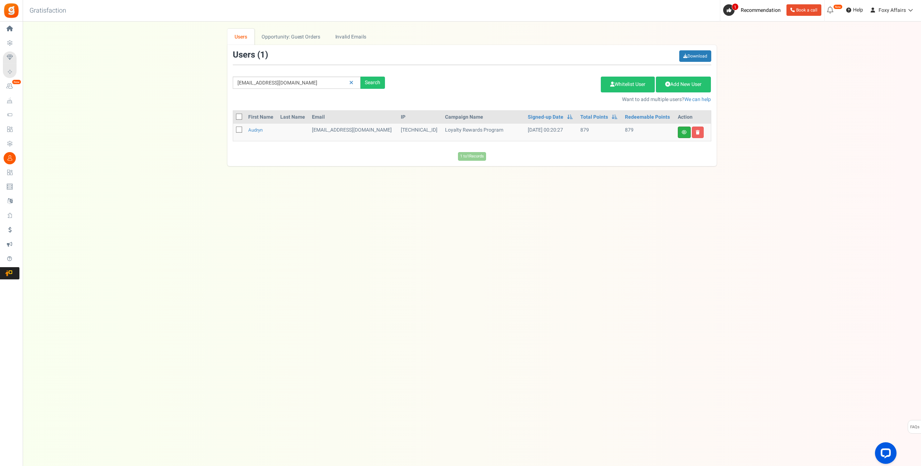
click at [680, 135] on link at bounding box center [684, 133] width 13 height 12
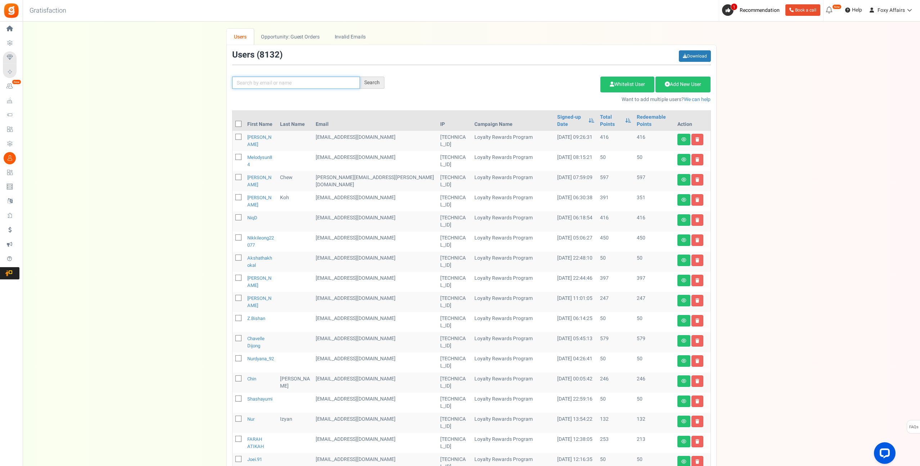
click at [312, 79] on input "text" at bounding box center [296, 83] width 128 height 12
paste input "[EMAIL_ADDRESS][DOMAIN_NAME]"
type input "[EMAIL_ADDRESS][DOMAIN_NAME]"
click at [384, 82] on div "Search" at bounding box center [372, 82] width 24 height 12
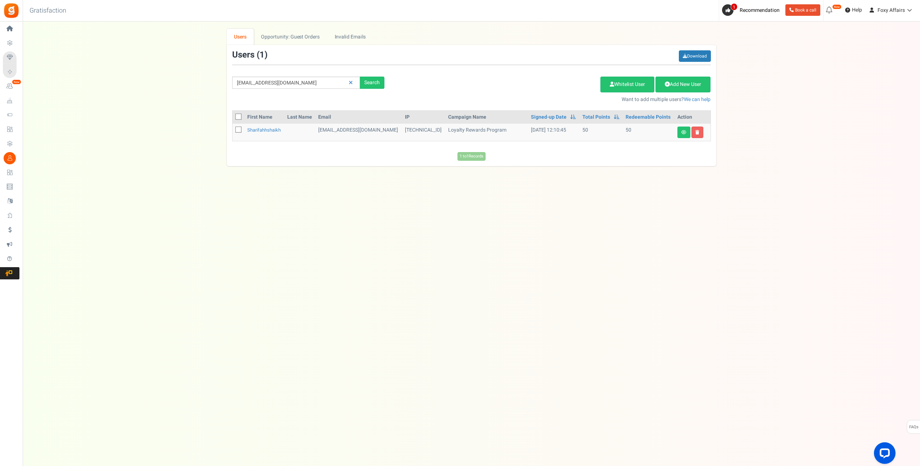
scroll to position [0, 0]
click at [688, 133] on link at bounding box center [684, 133] width 13 height 12
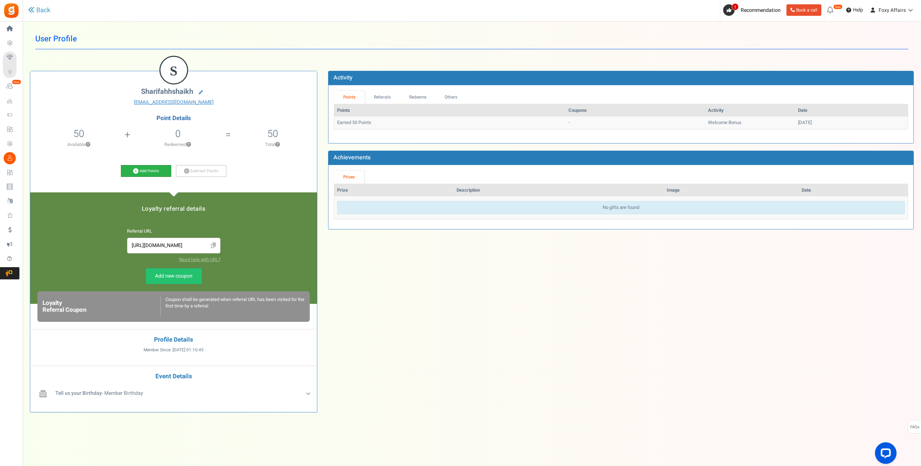
click at [136, 172] on icon at bounding box center [135, 170] width 5 height 5
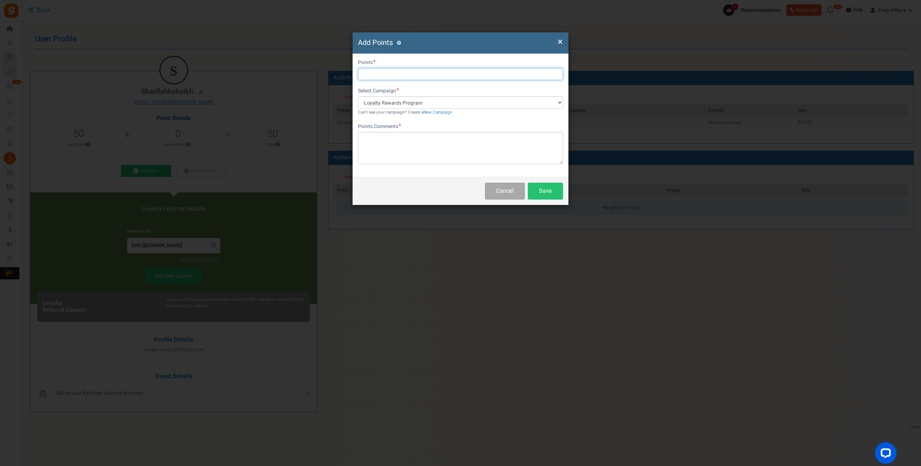
click at [384, 74] on input "text" at bounding box center [460, 74] width 205 height 12
type input "180"
click at [414, 139] on textarea at bounding box center [460, 148] width 205 height 32
type textarea "TikTok Order"
click at [547, 191] on button "Save" at bounding box center [545, 191] width 35 height 17
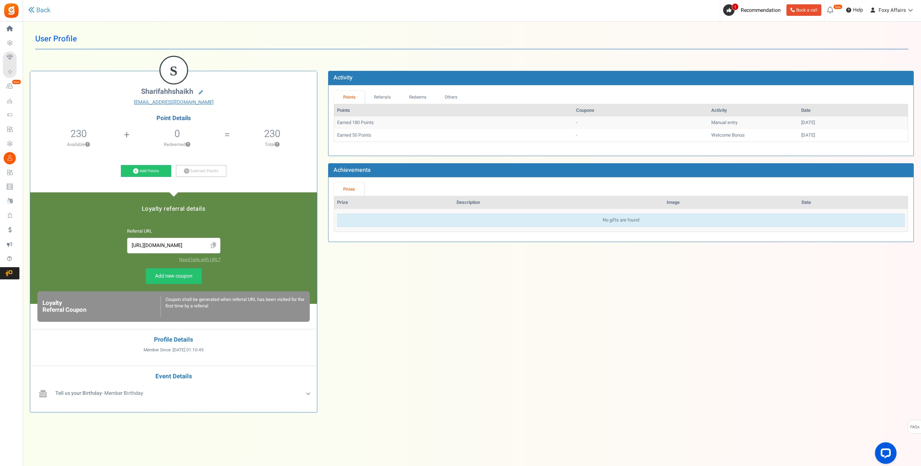
click at [456, 334] on div "S [GEOGRAPHIC_DATA] [EMAIL_ADDRESS][DOMAIN_NAME] Point Details 230 50 Redeemabl…" at bounding box center [471, 240] width 895 height 360
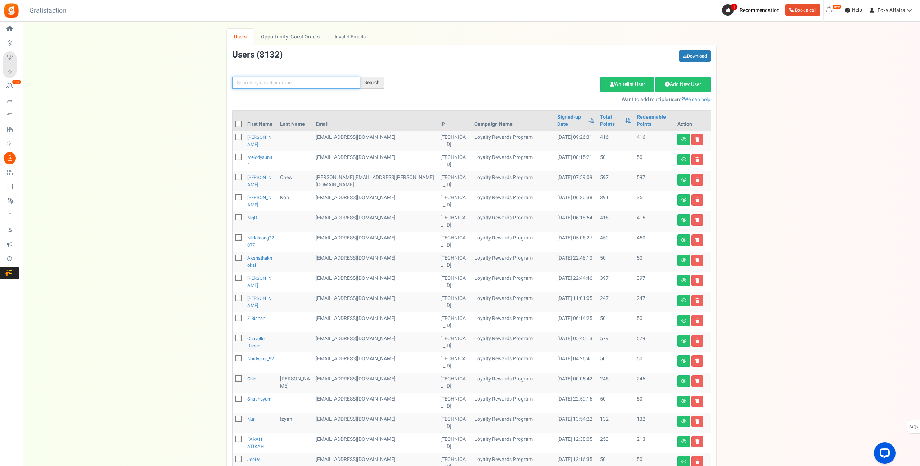
click at [294, 82] on input "text" at bounding box center [296, 83] width 128 height 12
paste input "[EMAIL_ADDRESS][DOMAIN_NAME]"
type input "[EMAIL_ADDRESS][DOMAIN_NAME]"
click at [372, 84] on div "Search" at bounding box center [372, 83] width 24 height 12
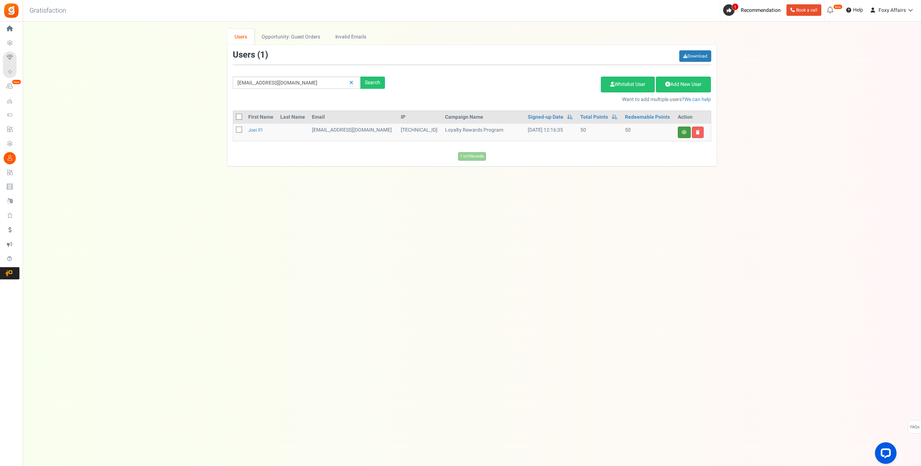
click at [687, 134] on link at bounding box center [684, 133] width 13 height 12
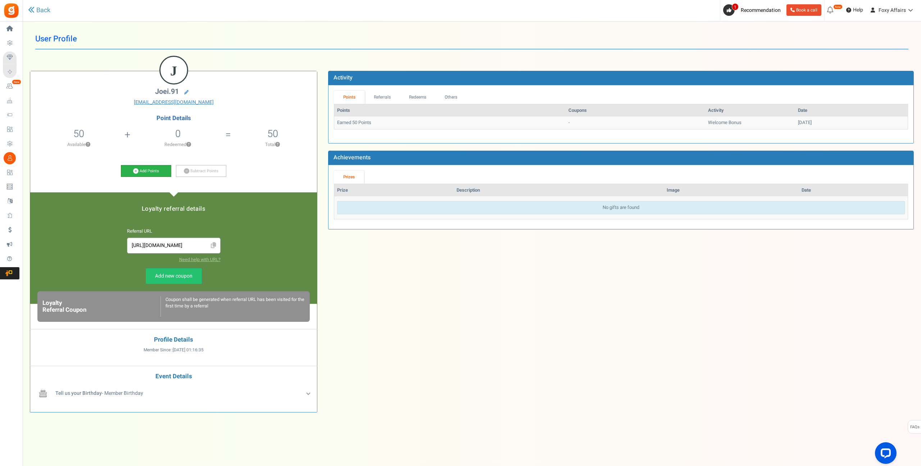
click at [134, 172] on icon at bounding box center [135, 170] width 5 height 5
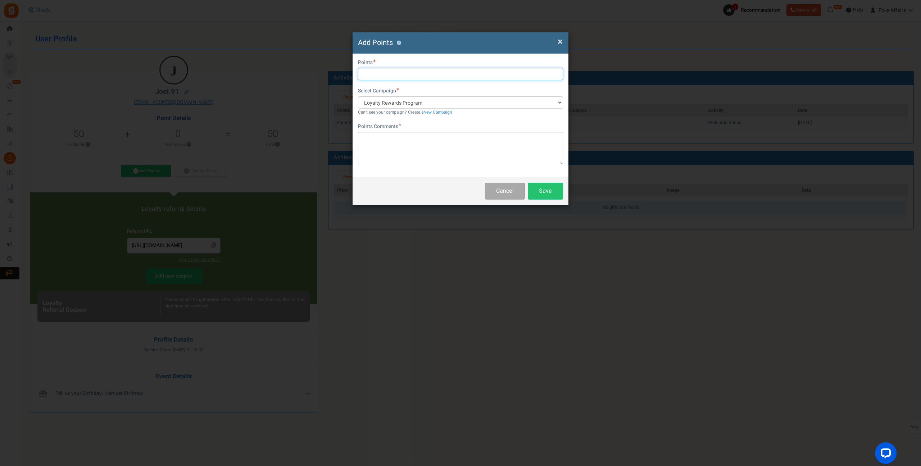
click at [398, 74] on input "text" at bounding box center [460, 74] width 205 height 12
type input "310"
click at [399, 147] on textarea at bounding box center [460, 148] width 205 height 32
type textarea "TikTok Order"
click at [548, 192] on button "Save" at bounding box center [545, 191] width 35 height 17
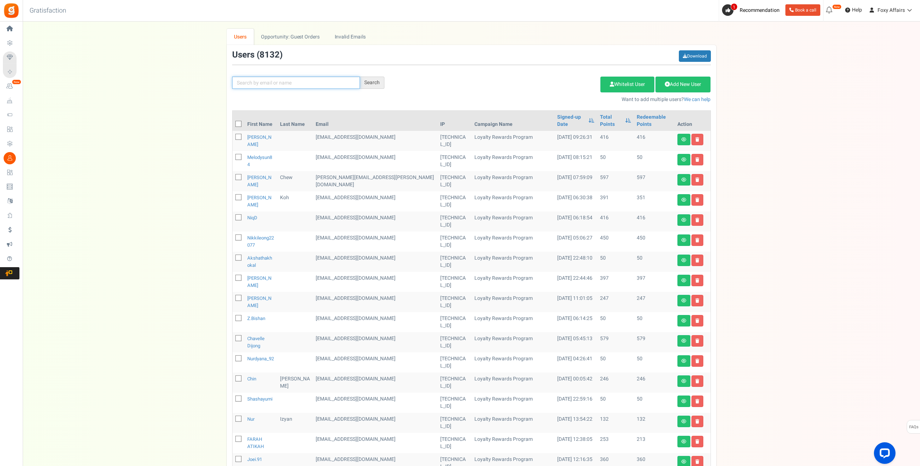
click at [309, 86] on input "text" at bounding box center [296, 83] width 128 height 12
paste input "[EMAIL_ADDRESS][DOMAIN_NAME]"
type input "[EMAIL_ADDRESS][DOMAIN_NAME]"
click at [375, 84] on div "Search" at bounding box center [372, 83] width 24 height 12
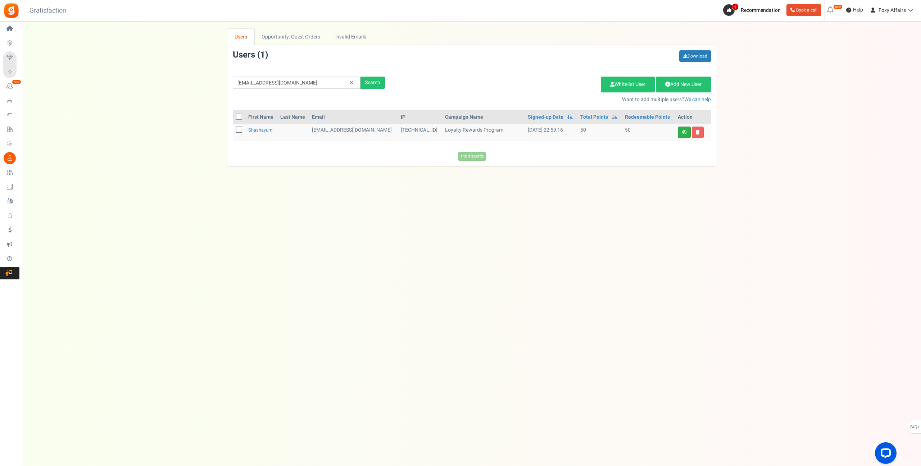
click at [689, 134] on link at bounding box center [684, 133] width 13 height 12
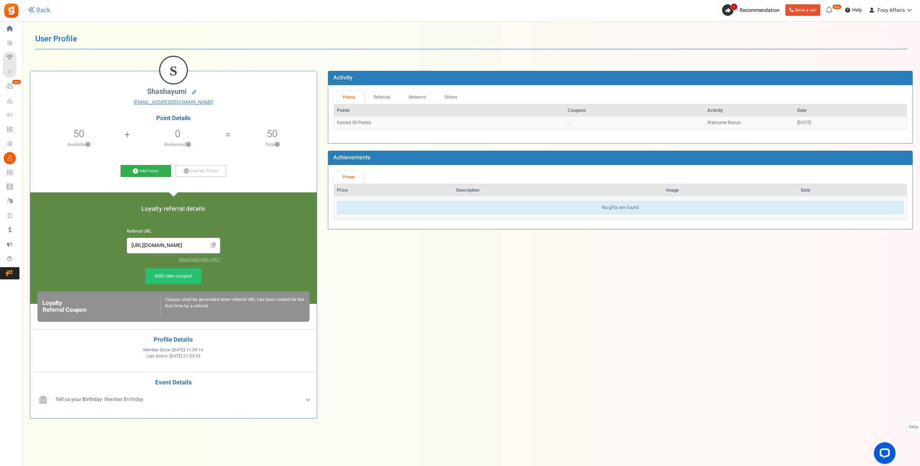
click at [135, 170] on icon at bounding box center [135, 170] width 5 height 5
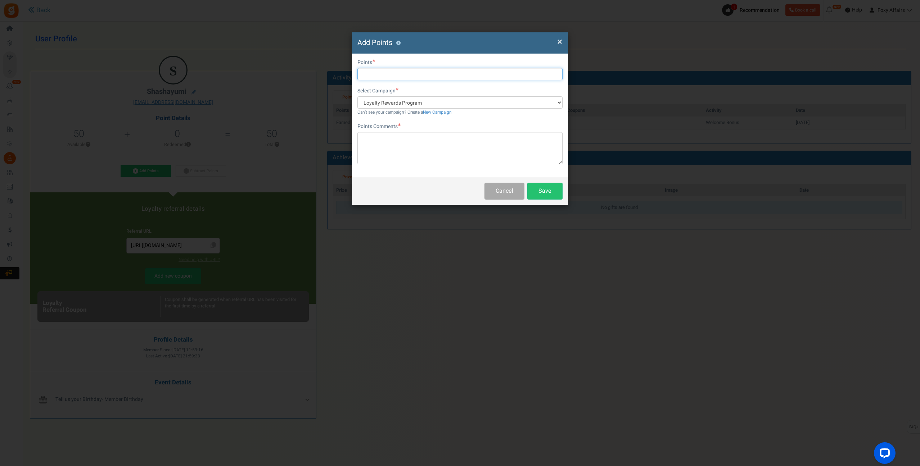
click at [375, 74] on input "text" at bounding box center [459, 74] width 205 height 12
type input "143"
click at [403, 153] on textarea at bounding box center [459, 148] width 205 height 32
type textarea "Shopee Order"
click at [555, 194] on button "Save" at bounding box center [544, 191] width 35 height 17
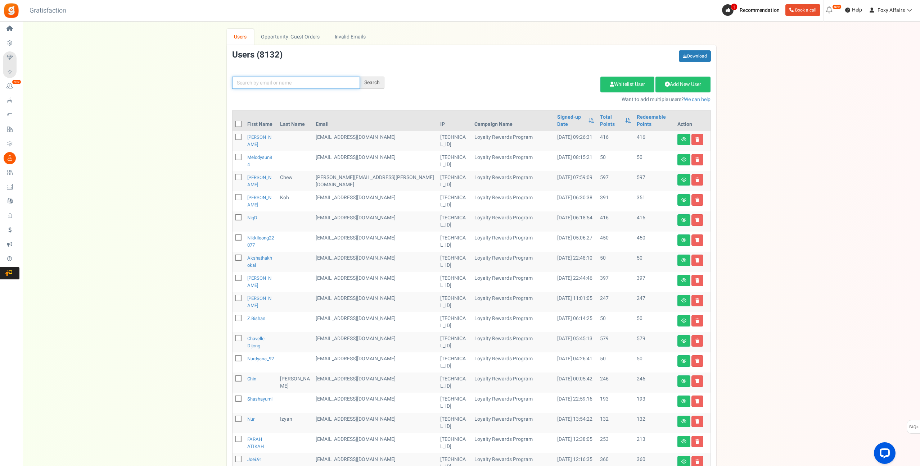
click at [316, 78] on input "text" at bounding box center [296, 83] width 128 height 12
paste input "[EMAIL_ADDRESS][DOMAIN_NAME]"
type input "[EMAIL_ADDRESS][DOMAIN_NAME]"
click at [373, 82] on div "Search" at bounding box center [372, 83] width 24 height 12
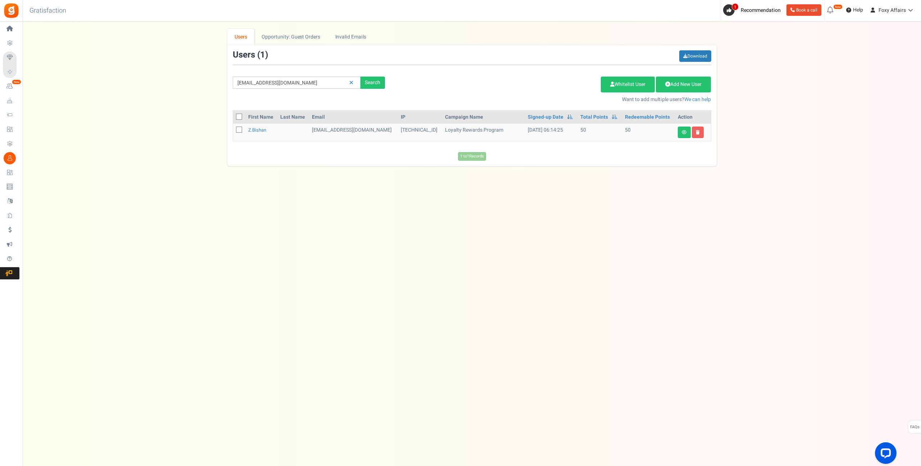
click at [690, 133] on td at bounding box center [693, 132] width 36 height 17
click at [682, 131] on icon at bounding box center [684, 132] width 5 height 4
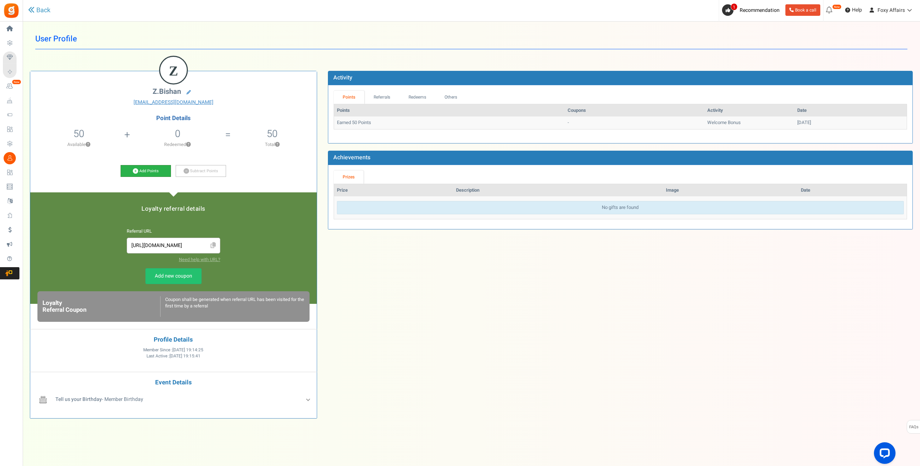
click at [136, 172] on icon at bounding box center [135, 170] width 5 height 5
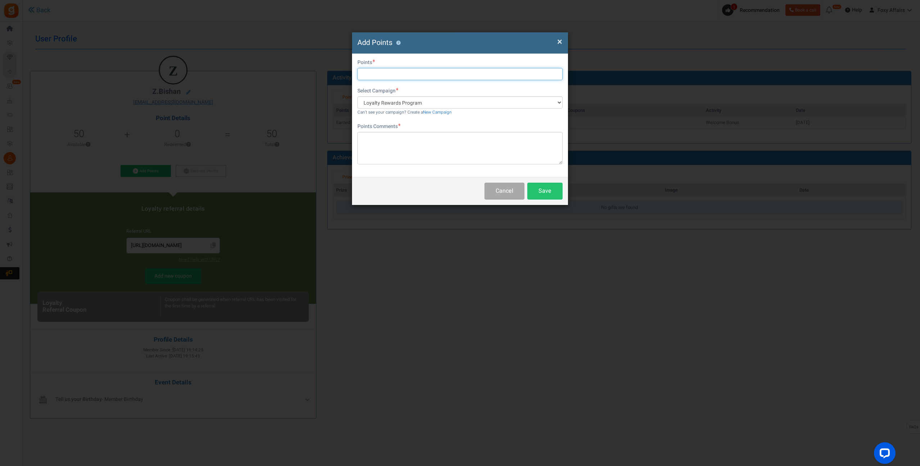
click at [386, 72] on input "text" at bounding box center [459, 74] width 205 height 12
type input "76"
click at [394, 144] on textarea at bounding box center [459, 148] width 205 height 32
type textarea "Shopee Order"
click at [557, 189] on button "Save" at bounding box center [544, 191] width 35 height 17
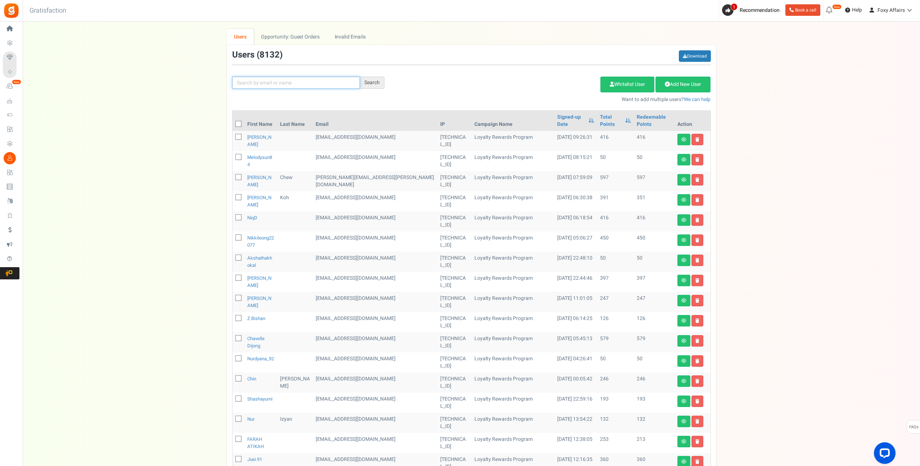
click at [289, 85] on input "text" at bounding box center [296, 83] width 128 height 12
paste input "[EMAIL_ADDRESS][DOMAIN_NAME]"
type input "[EMAIL_ADDRESS][DOMAIN_NAME]"
click at [366, 81] on div "Search" at bounding box center [372, 83] width 24 height 12
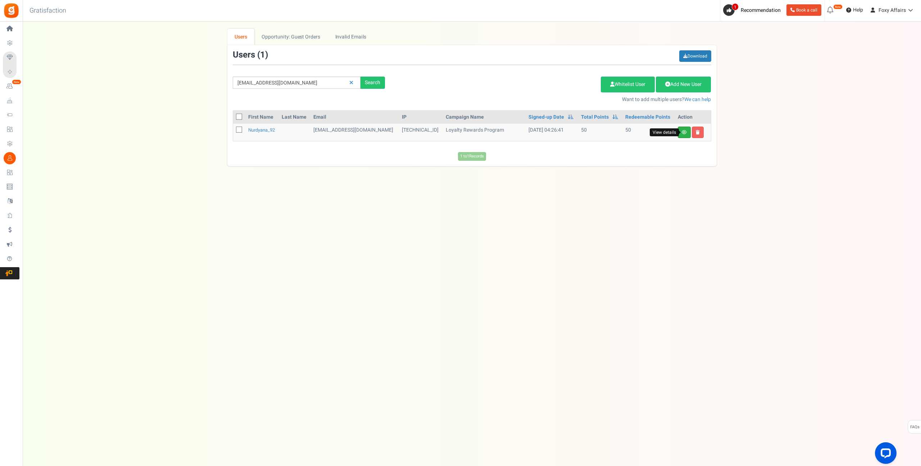
click at [684, 129] on link "View details" at bounding box center [684, 133] width 13 height 12
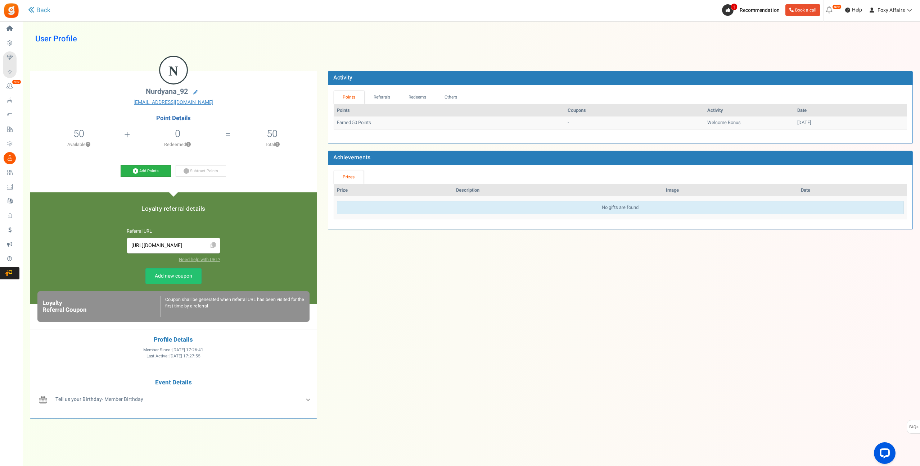
click at [134, 171] on icon at bounding box center [135, 170] width 5 height 5
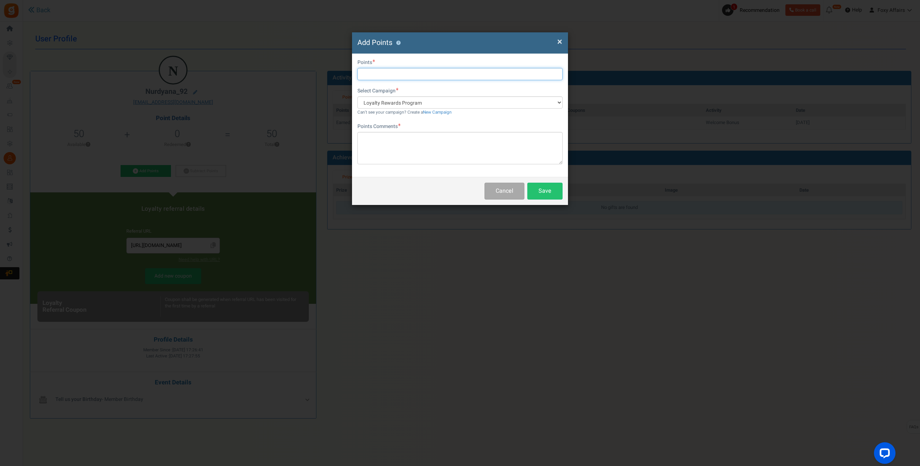
click at [379, 74] on input "text" at bounding box center [459, 74] width 205 height 12
type input "768"
click at [405, 144] on textarea at bounding box center [459, 148] width 205 height 32
type textarea "Shopee & TikTok Orders"
click at [553, 194] on button "Save" at bounding box center [544, 191] width 35 height 17
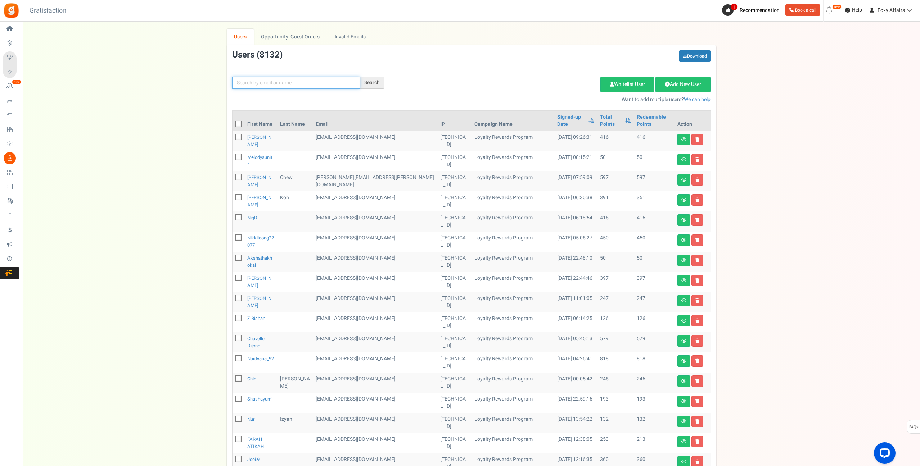
click at [314, 84] on input "text" at bounding box center [296, 83] width 128 height 12
paste input "[EMAIL_ADDRESS][DOMAIN_NAME]"
type input "[EMAIL_ADDRESS][DOMAIN_NAME]"
click at [371, 80] on div "Search" at bounding box center [372, 83] width 24 height 12
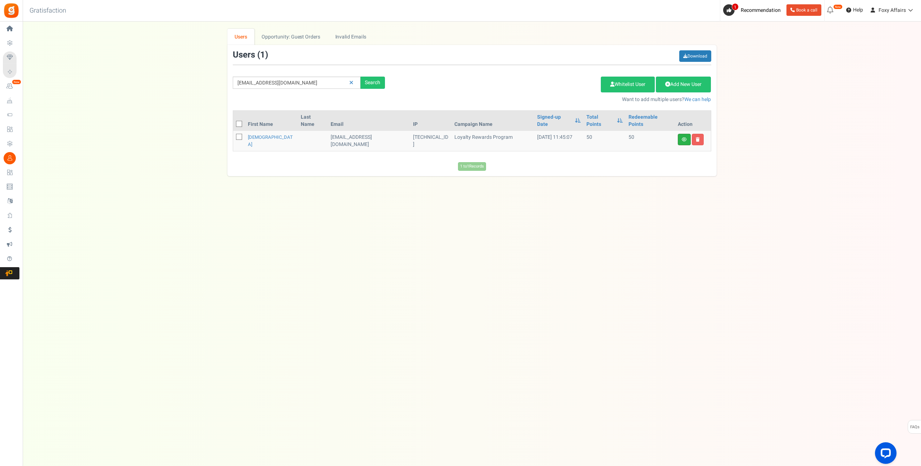
click at [683, 137] on icon at bounding box center [684, 139] width 5 height 4
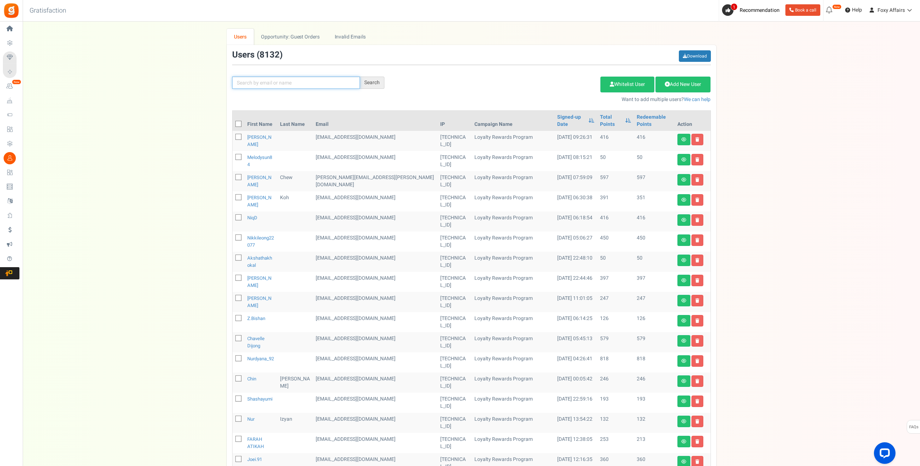
click at [295, 86] on input "text" at bounding box center [296, 83] width 128 height 12
paste input "[EMAIL_ADDRESS][DOMAIN_NAME]"
type input "[EMAIL_ADDRESS][DOMAIN_NAME]"
click at [376, 85] on div "Search" at bounding box center [372, 83] width 24 height 12
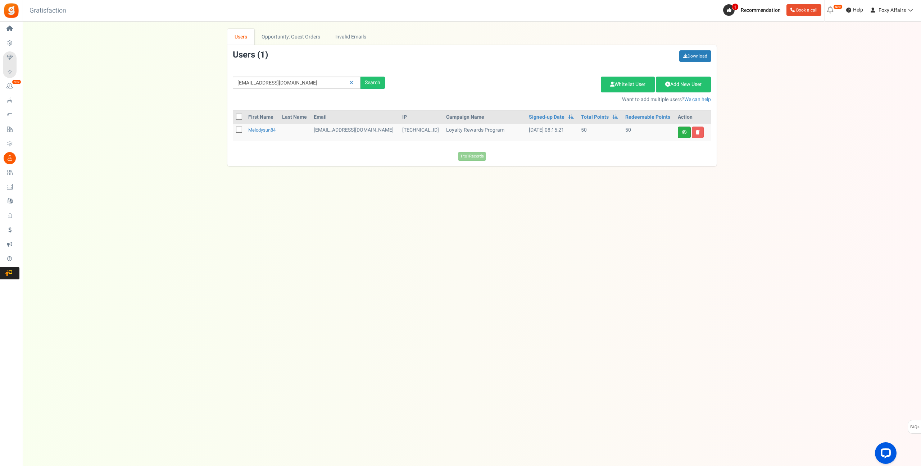
click at [689, 128] on link at bounding box center [684, 133] width 13 height 12
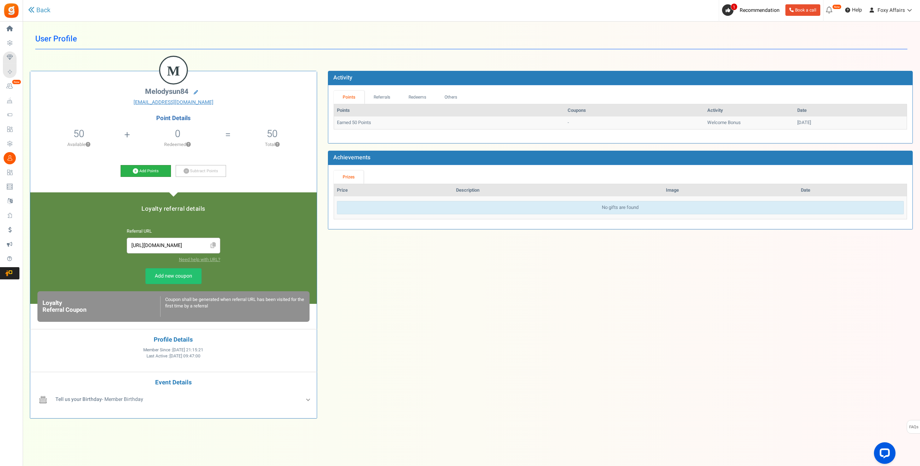
click at [135, 170] on icon at bounding box center [135, 170] width 5 height 5
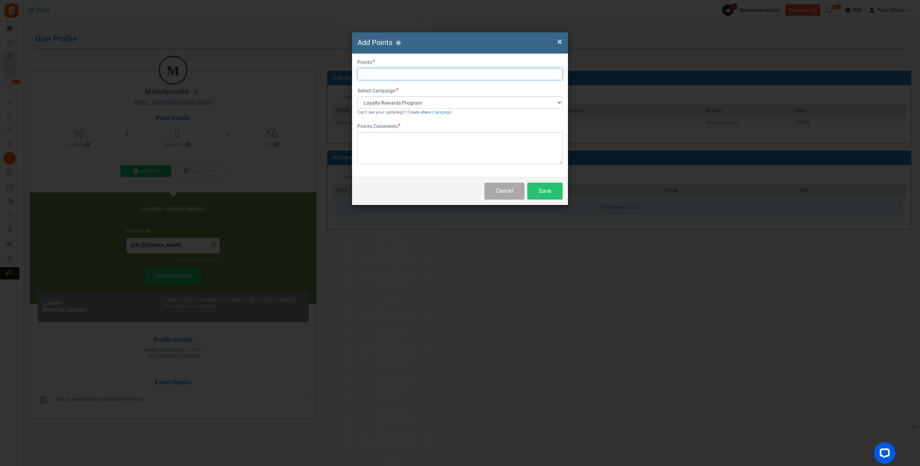
click at [405, 73] on input "text" at bounding box center [459, 74] width 205 height 12
type input "133"
click at [413, 148] on textarea at bounding box center [459, 148] width 205 height 32
type textarea "Shopee Order"
click at [548, 187] on button "Save" at bounding box center [544, 191] width 35 height 17
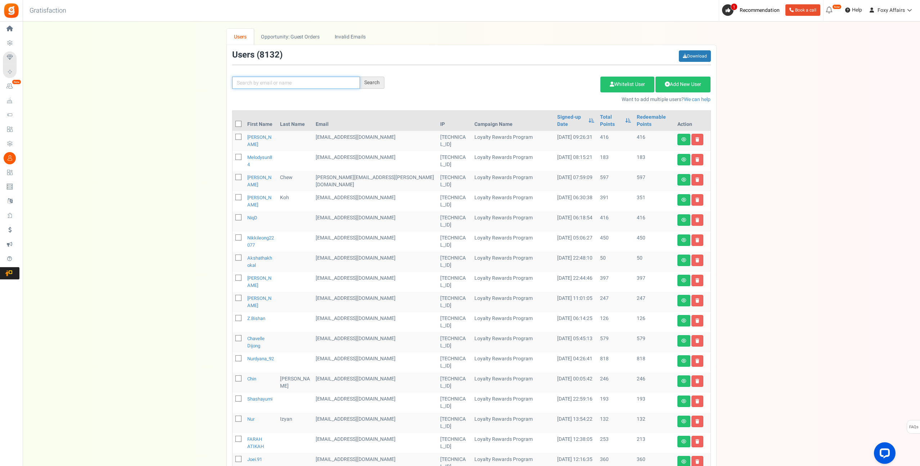
click at [266, 80] on input "text" at bounding box center [296, 83] width 128 height 12
paste input "[EMAIL_ADDRESS][DOMAIN_NAME]"
type input "[EMAIL_ADDRESS][DOMAIN_NAME]"
click at [368, 85] on div "Search" at bounding box center [372, 83] width 24 height 12
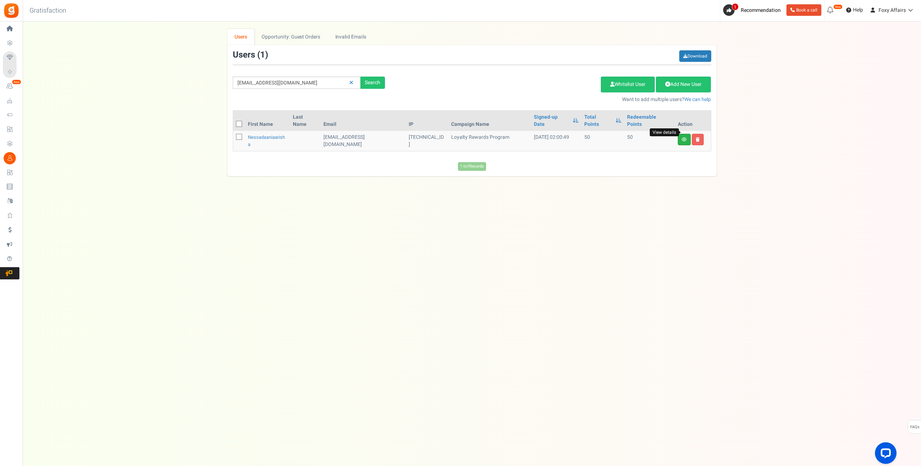
click at [684, 137] on icon at bounding box center [684, 139] width 5 height 4
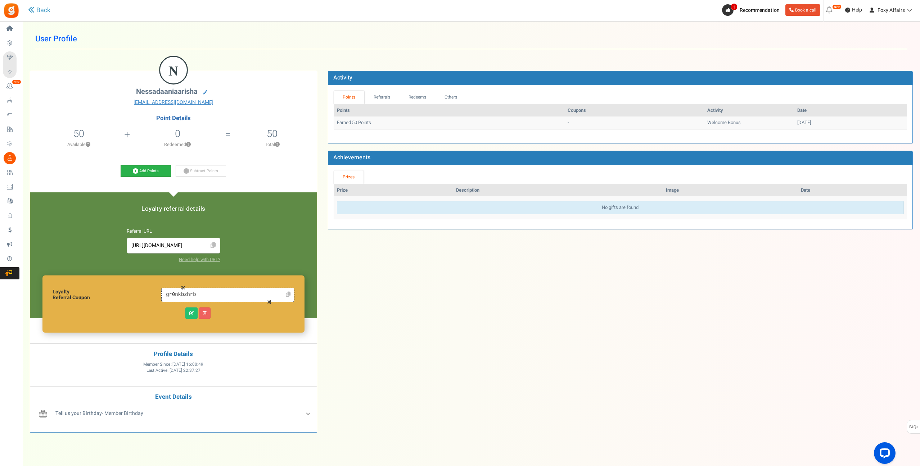
click at [134, 171] on icon at bounding box center [135, 170] width 5 height 5
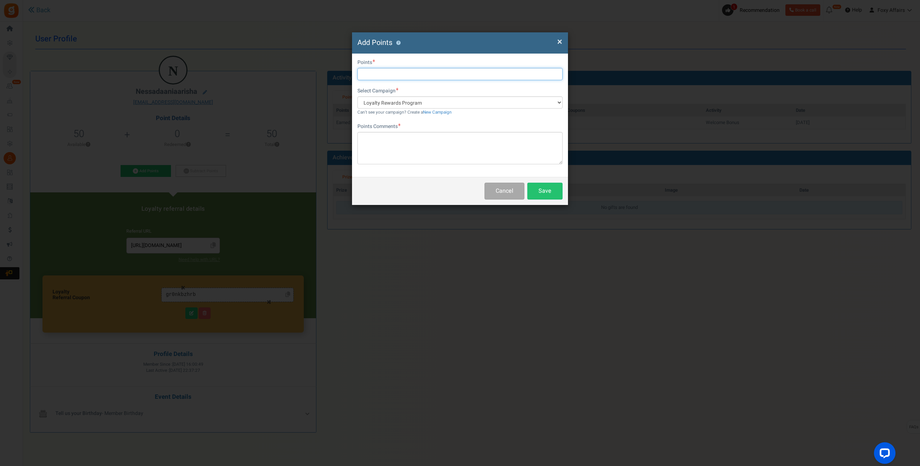
click at [389, 73] on input "text" at bounding box center [459, 74] width 205 height 12
type input "429"
drag, startPoint x: 417, startPoint y: 150, endPoint x: 435, endPoint y: 152, distance: 18.9
click at [432, 151] on textarea at bounding box center [459, 148] width 205 height 32
type textarea "TikTok Order"
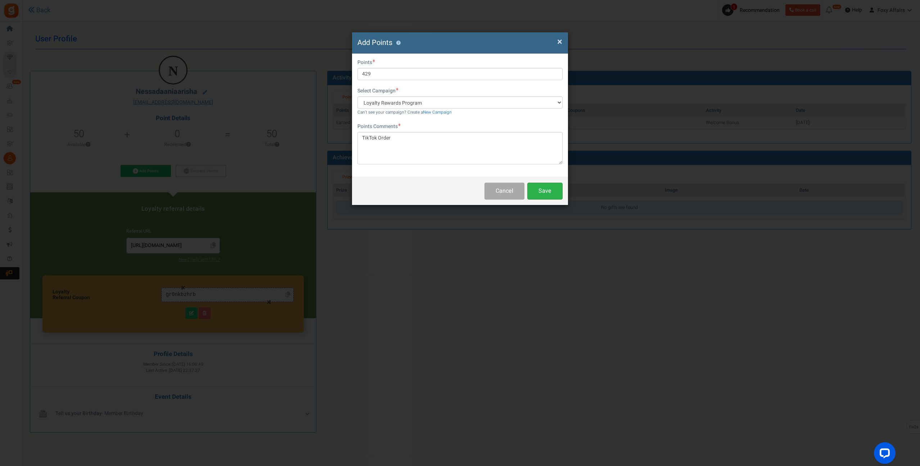
click at [549, 195] on button "Save" at bounding box center [544, 191] width 35 height 17
